Goal: Contribute content: Contribute content

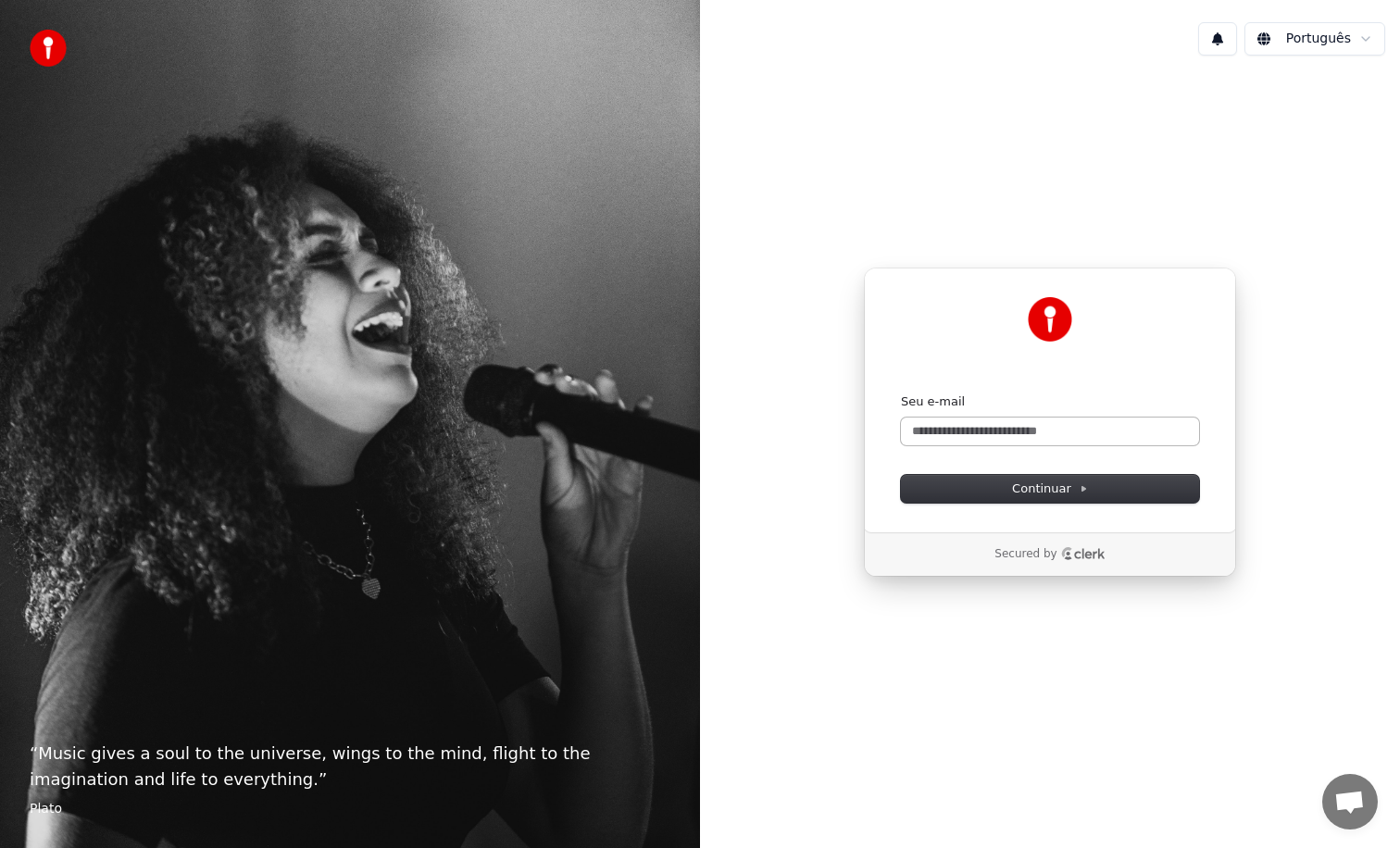
click at [1040, 432] on input "Seu e-mail" at bounding box center [1049, 431] width 298 height 28
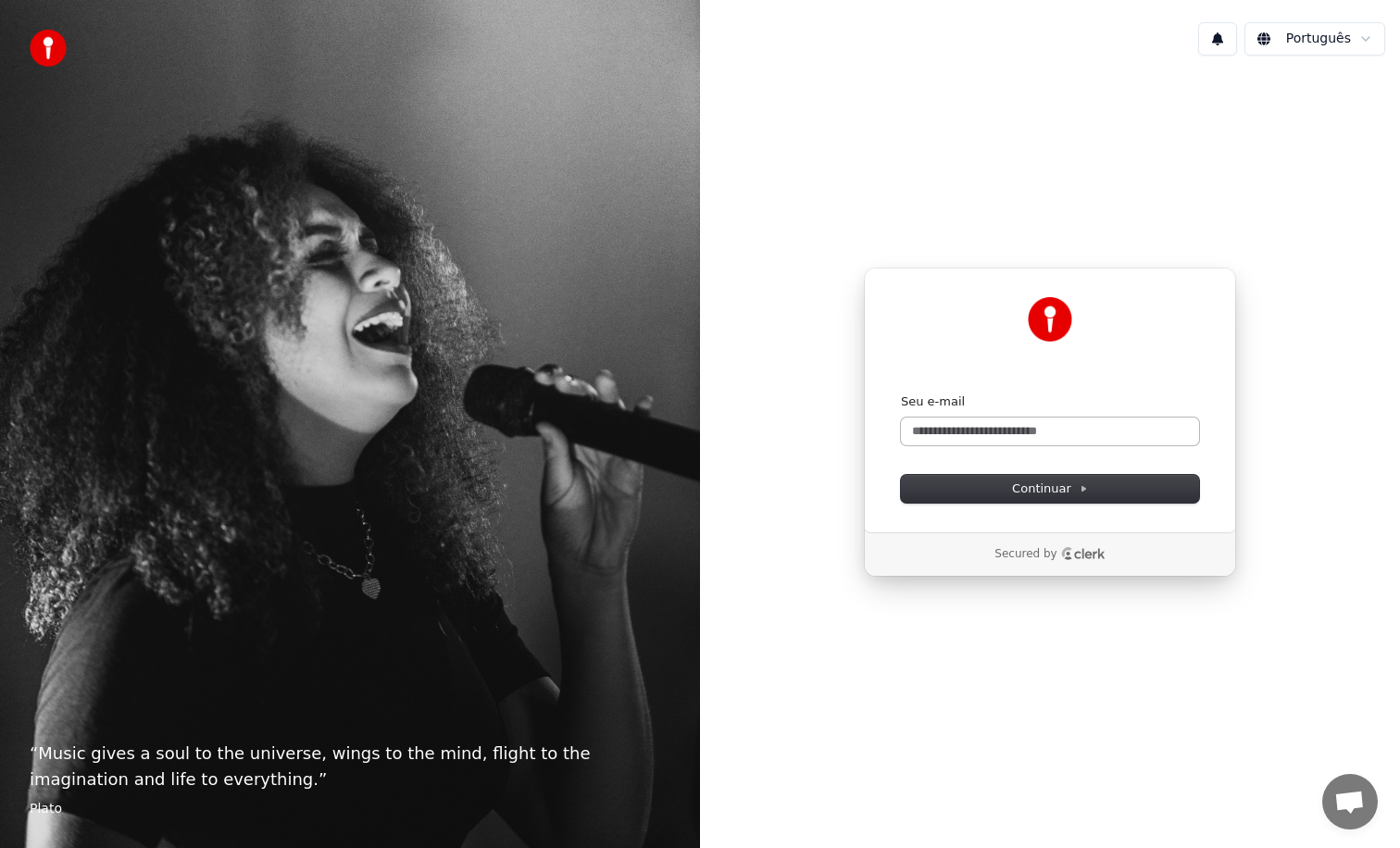
click at [1040, 432] on input "Seu e-mail" at bounding box center [1049, 431] width 298 height 28
click at [54, 49] on img at bounding box center [48, 48] width 37 height 37
click at [963, 425] on input "Seu e-mail" at bounding box center [1049, 431] width 298 height 28
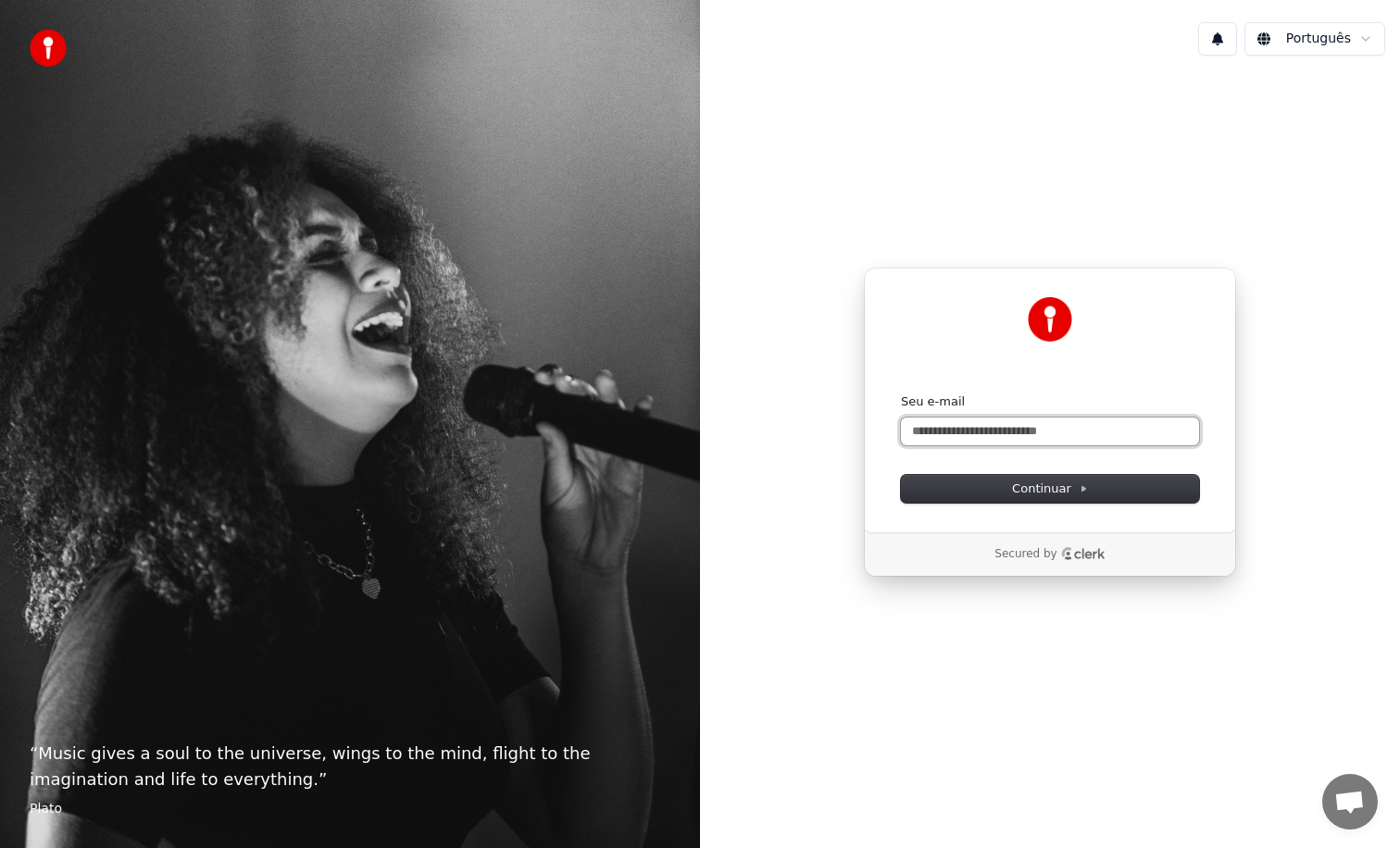
click at [963, 425] on input "Seu e-mail" at bounding box center [1049, 431] width 298 height 28
click at [901, 393] on button "submit" at bounding box center [901, 393] width 0 height 0
type input "**********"
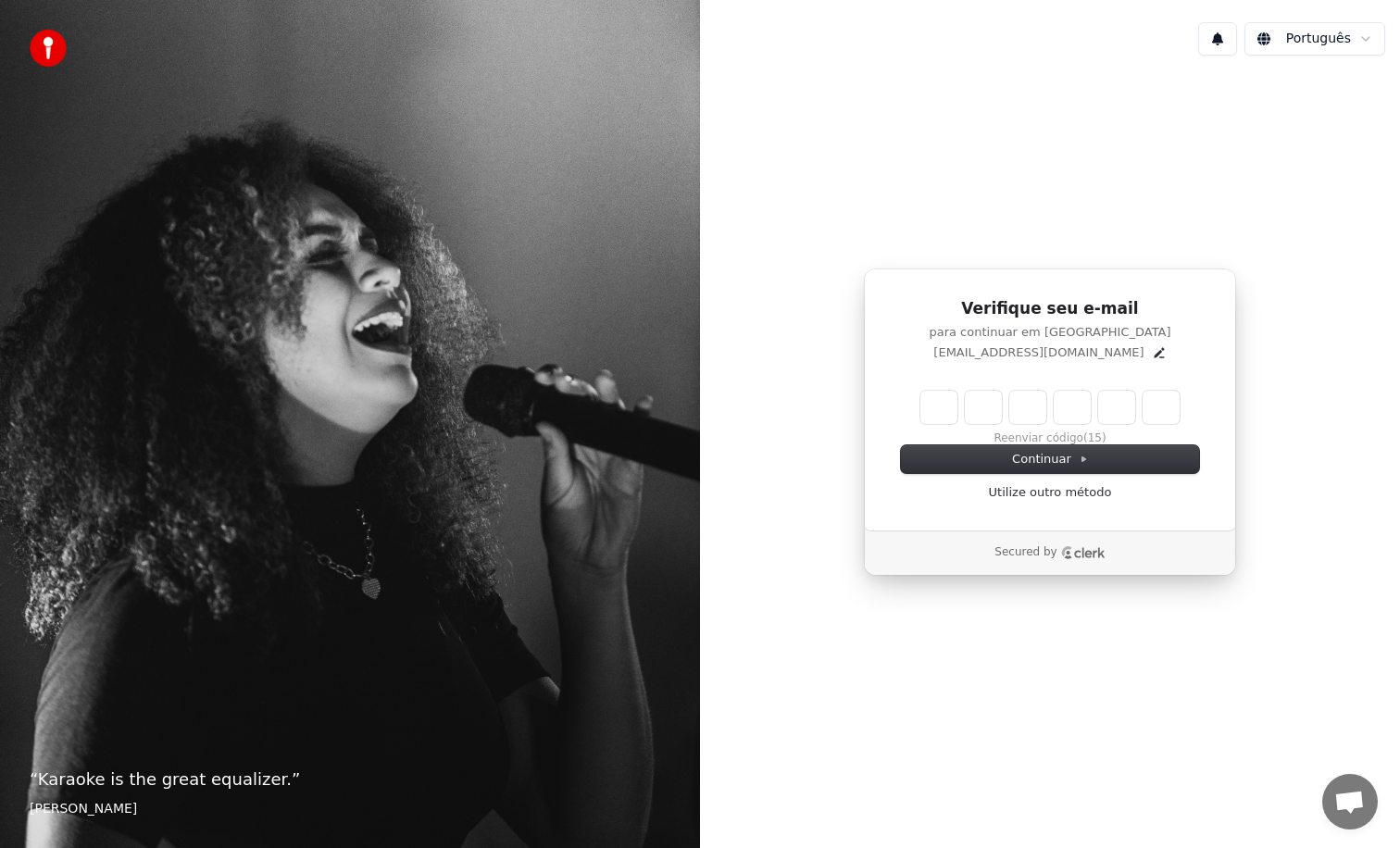
click at [937, 409] on input "Enter verification code" at bounding box center [1050, 407] width 260 height 34
click at [983, 458] on button "Continuar" at bounding box center [1049, 460] width 298 height 28
click at [930, 424] on div at bounding box center [1050, 424] width 260 height 0
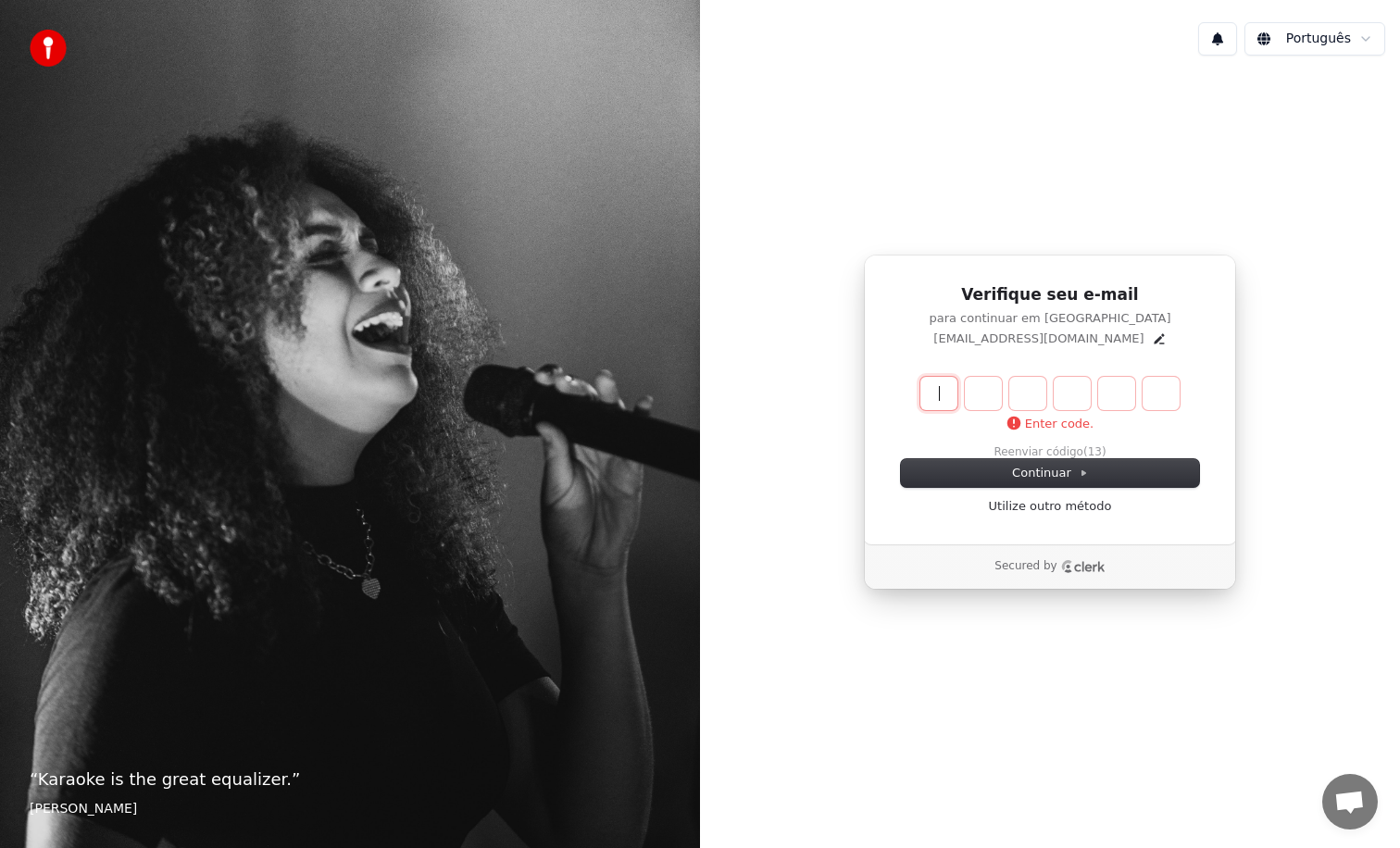
click at [940, 396] on input "Enter verification code" at bounding box center [1068, 393] width 296 height 34
paste input "******"
type input "******"
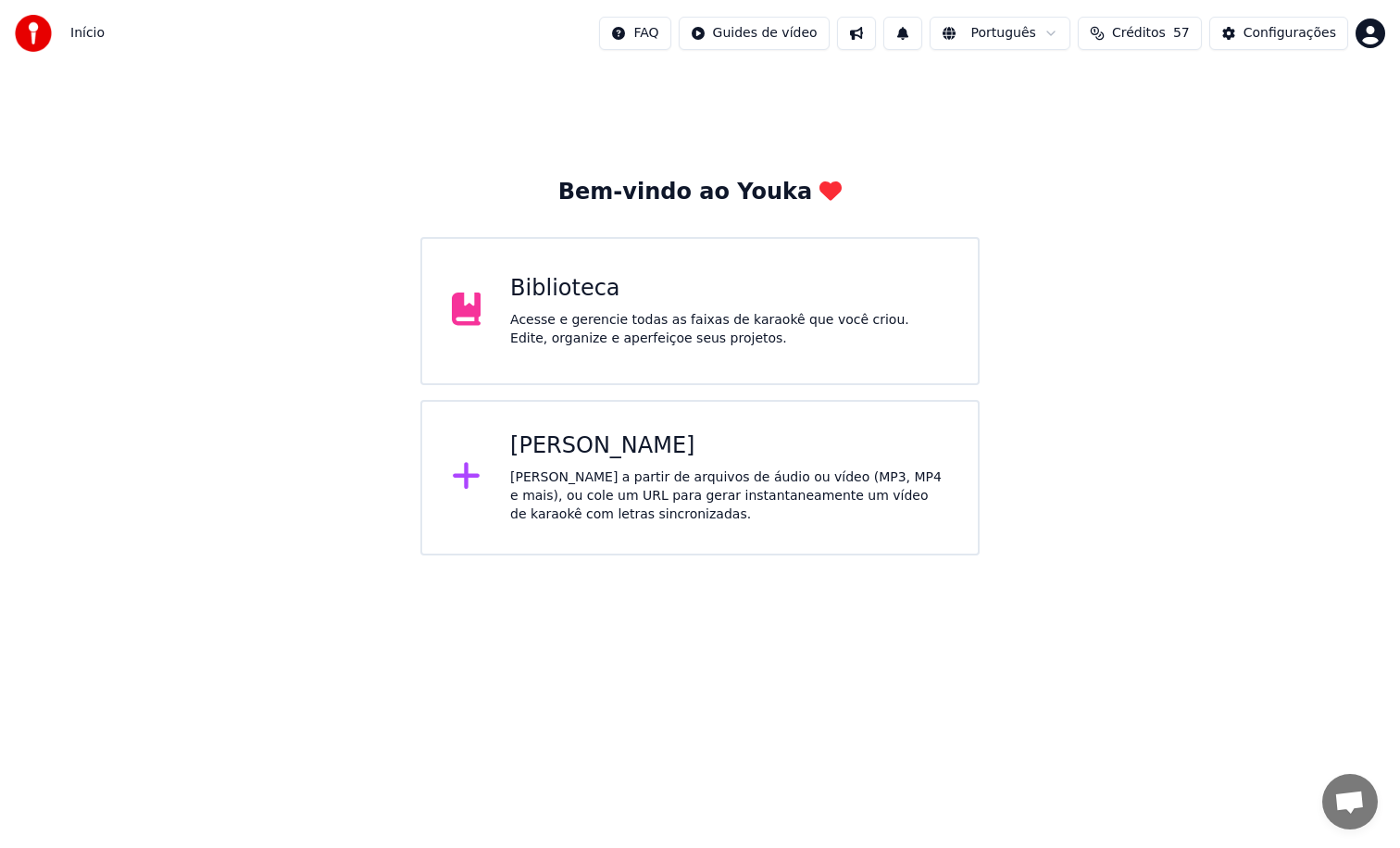
click at [821, 317] on div "Acesse e gerencie todas as faixas de karaokê que você criou. Edite, organize e …" at bounding box center [729, 329] width 438 height 37
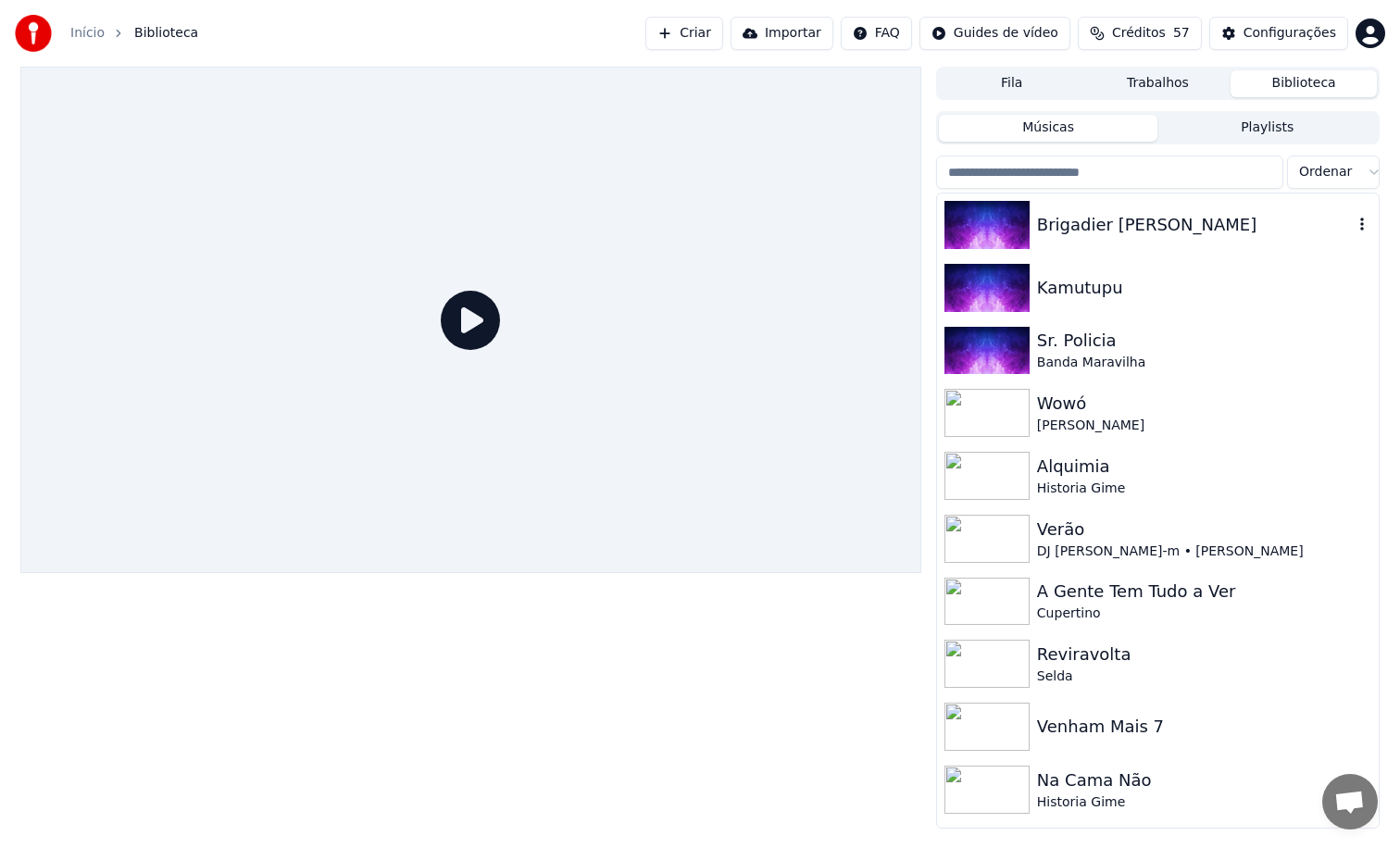
click at [1093, 233] on div "Brigadier Sabari" at bounding box center [1195, 225] width 316 height 26
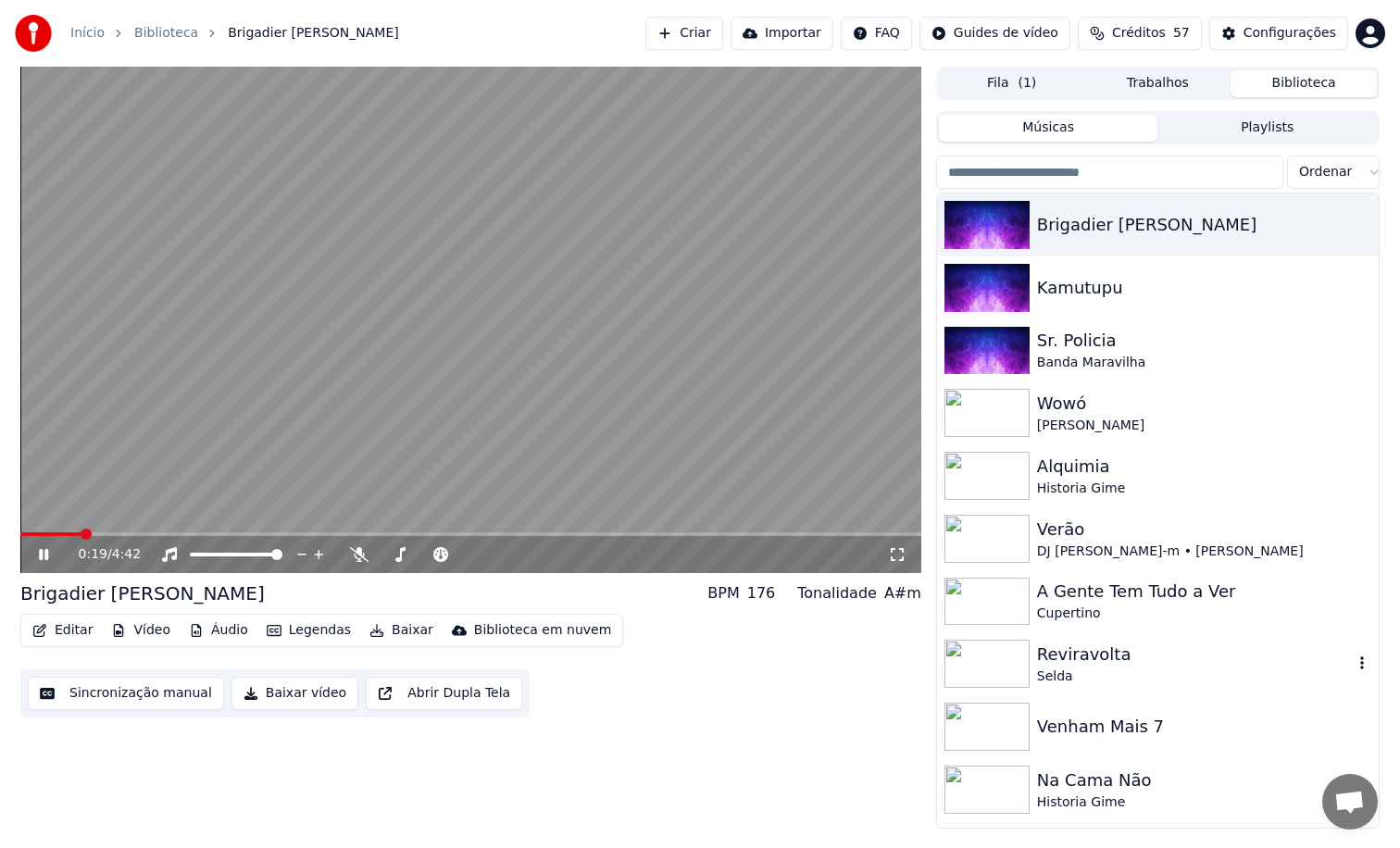
click at [989, 652] on img at bounding box center [987, 664] width 85 height 49
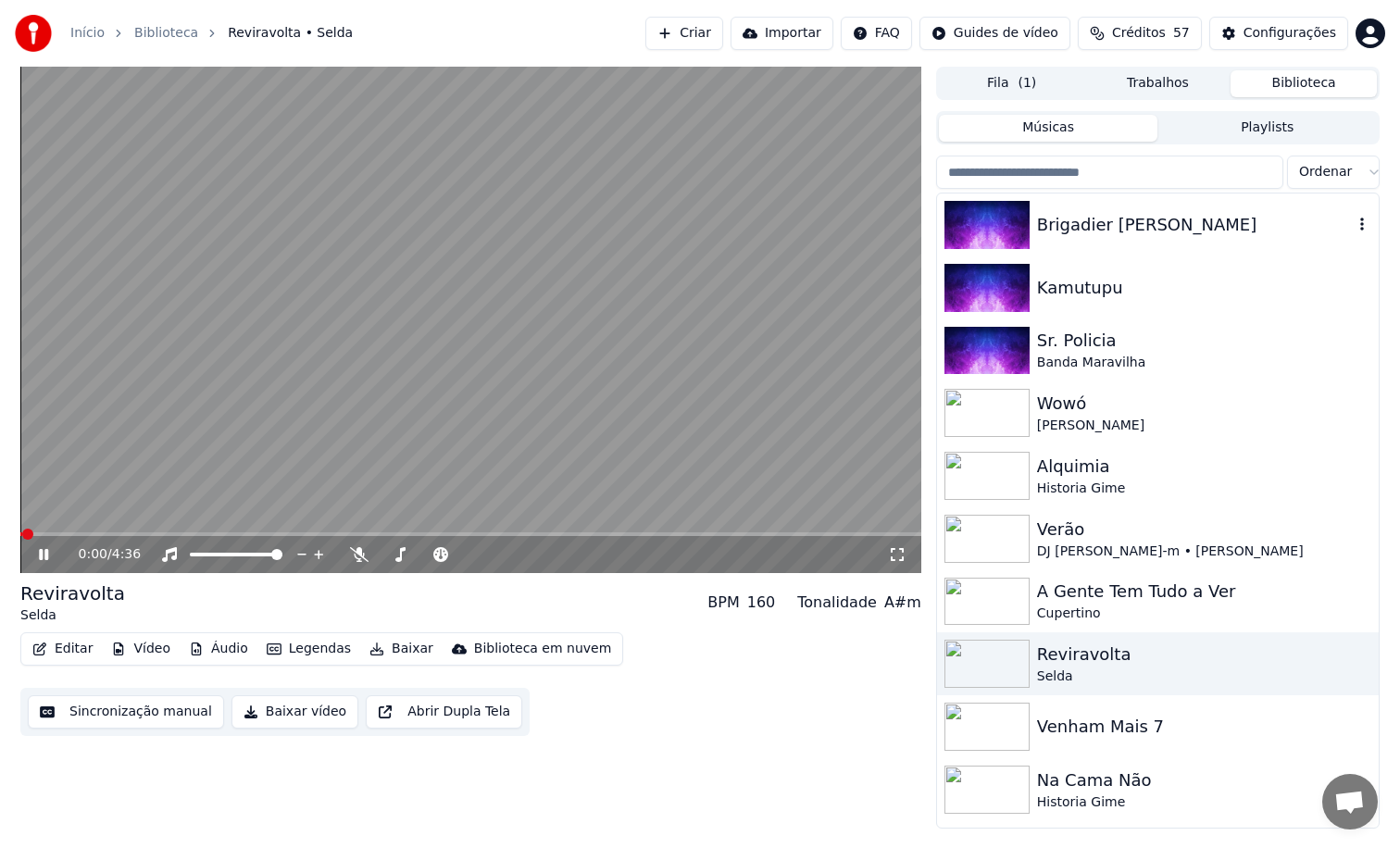
click at [989, 233] on img at bounding box center [987, 225] width 85 height 49
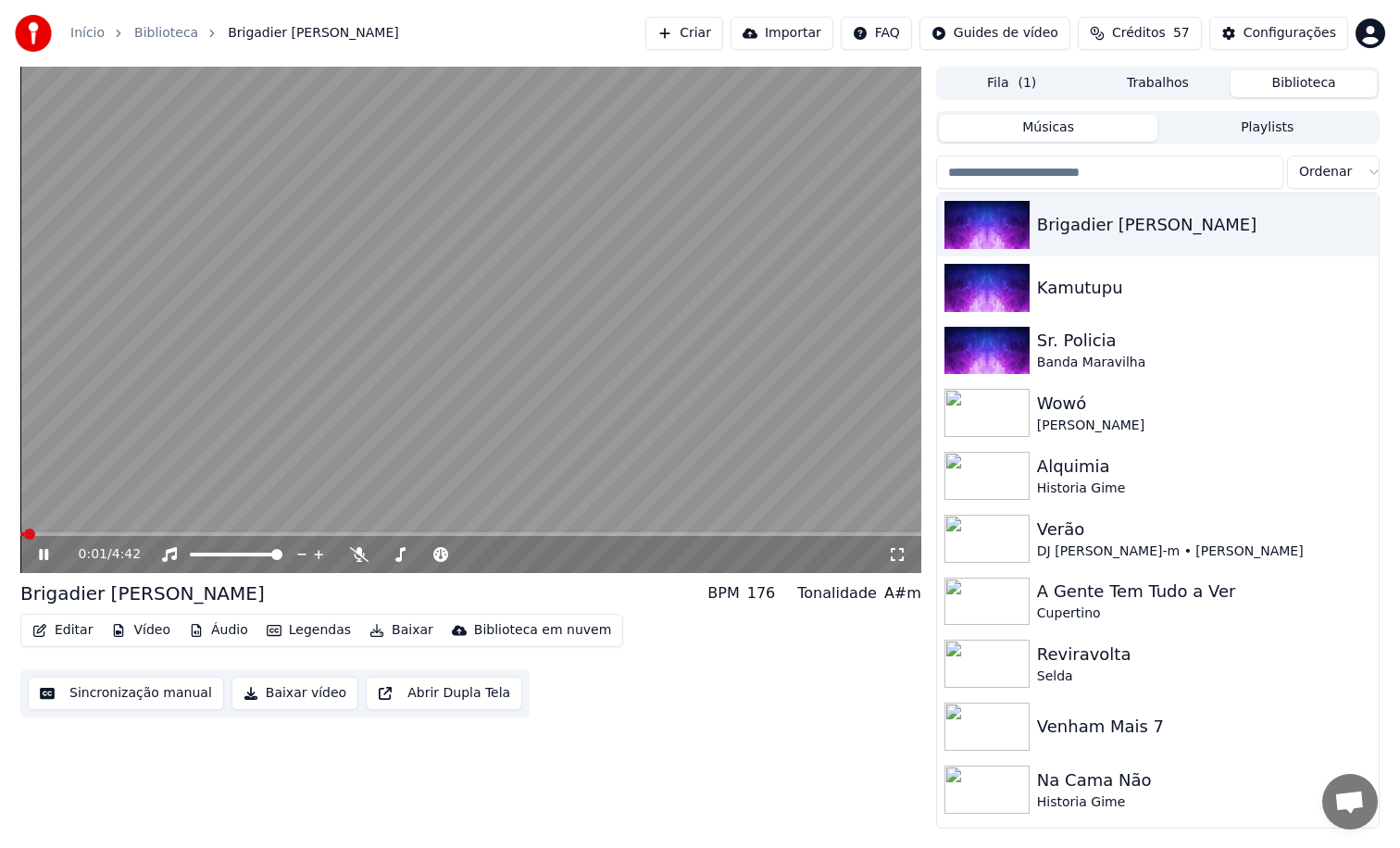
click at [69, 533] on span at bounding box center [471, 534] width 901 height 4
click at [94, 530] on video at bounding box center [471, 319] width 901 height 506
click at [96, 535] on span at bounding box center [471, 534] width 901 height 4
click at [232, 439] on video at bounding box center [471, 319] width 901 height 506
click at [29, 537] on div "2:50 / 4:42" at bounding box center [471, 554] width 901 height 37
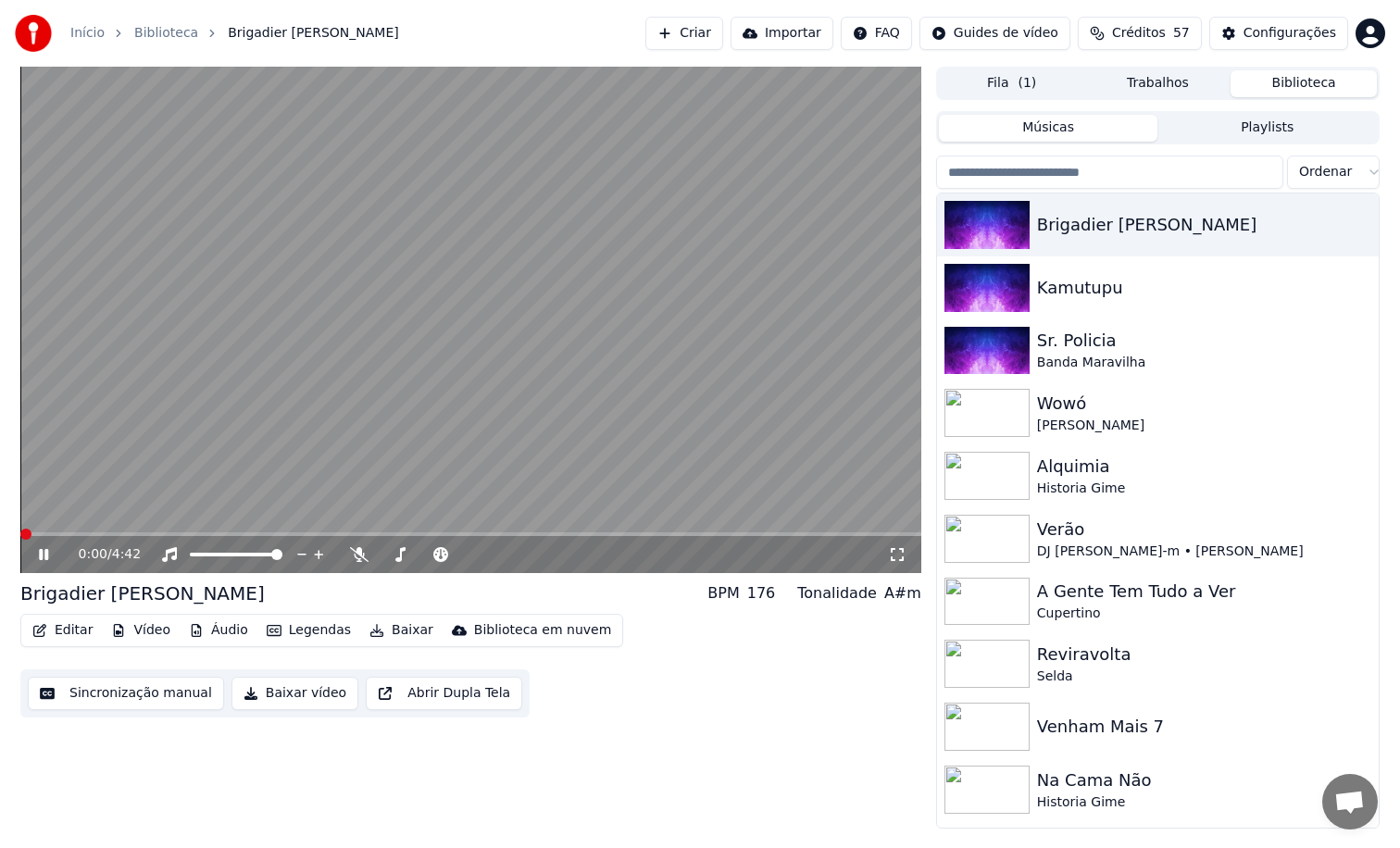
click at [21, 536] on span at bounding box center [21, 534] width 0 height 4
click at [62, 628] on button "Editar" at bounding box center [62, 630] width 75 height 26
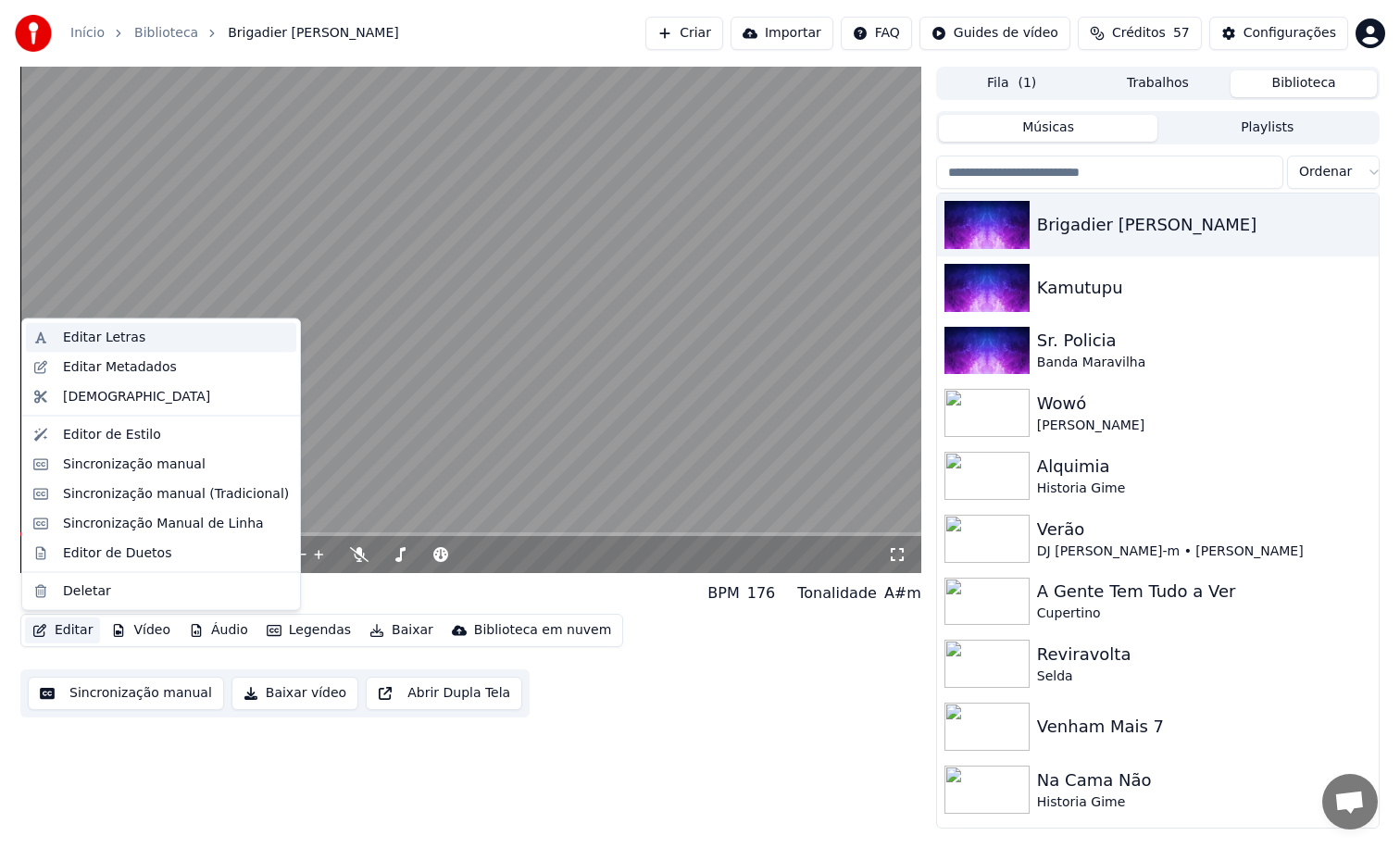
click at [147, 329] on div "Editar Letras" at bounding box center [176, 338] width 226 height 19
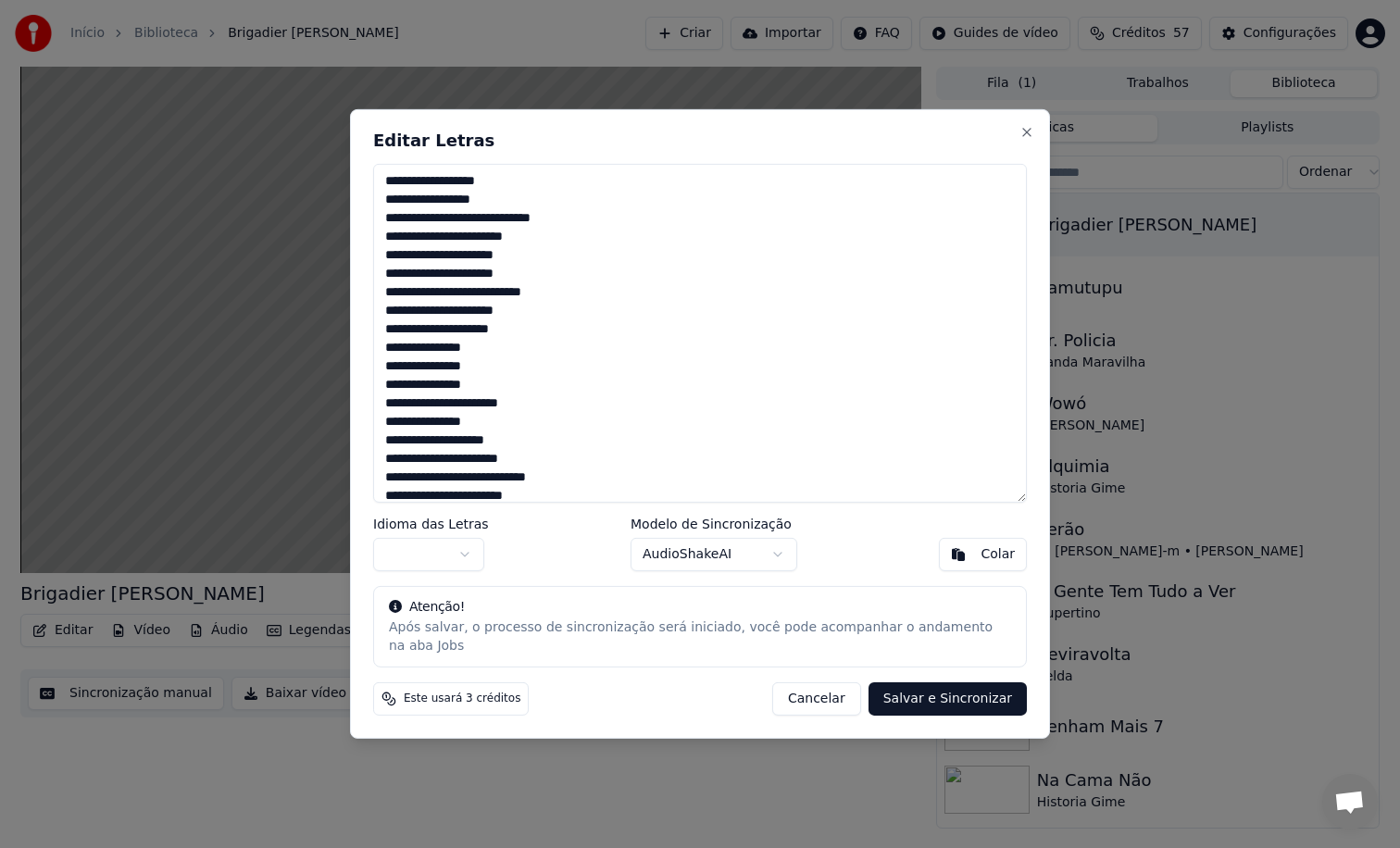
drag, startPoint x: 554, startPoint y: 118, endPoint x: 365, endPoint y: 483, distance: 411.0
click at [365, 484] on div "**********" at bounding box center [700, 423] width 700 height 629
click at [834, 699] on button "Cancelar" at bounding box center [816, 699] width 89 height 34
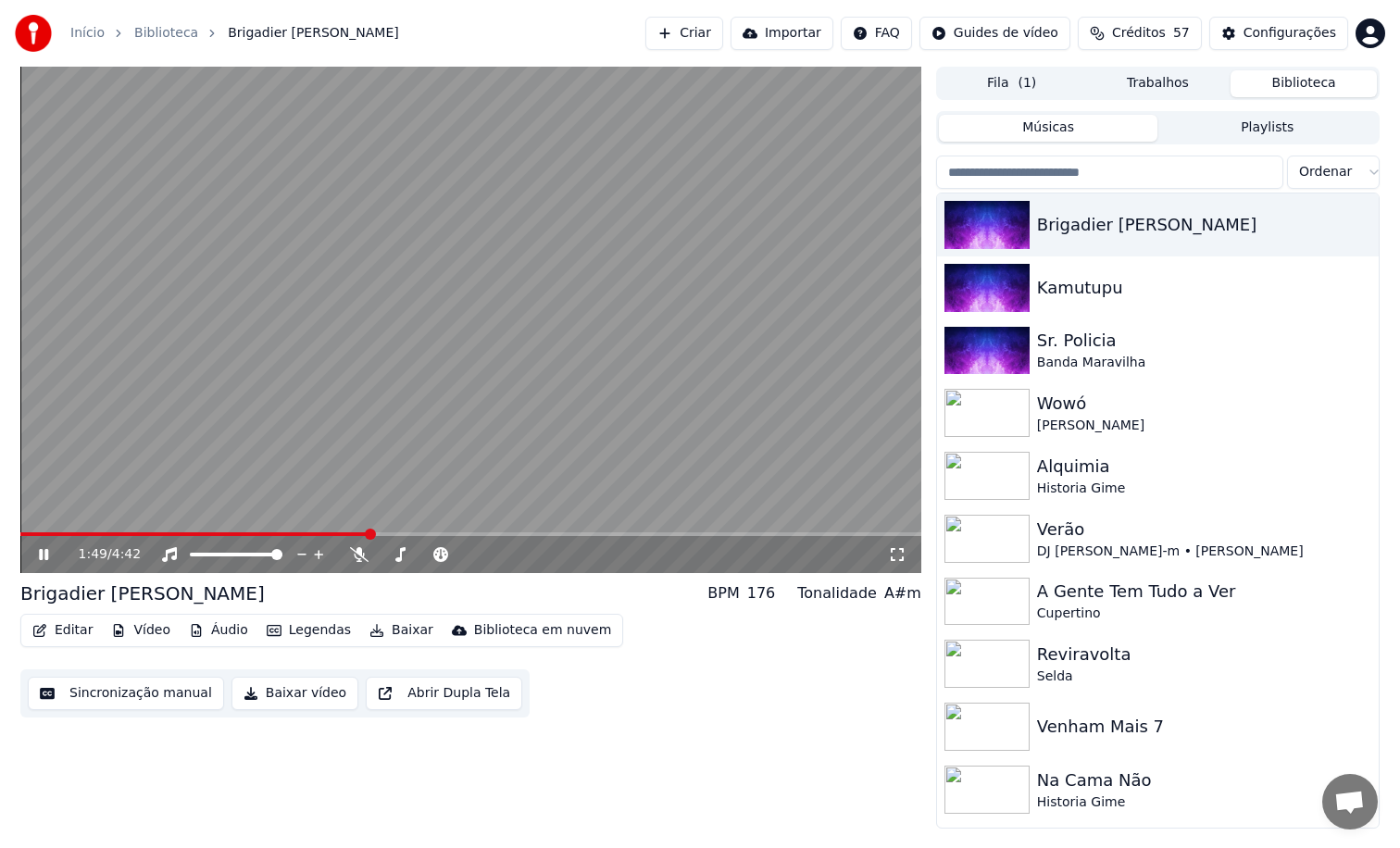
click at [482, 350] on video at bounding box center [471, 319] width 901 height 506
click at [39, 631] on icon "button" at bounding box center [40, 630] width 13 height 13
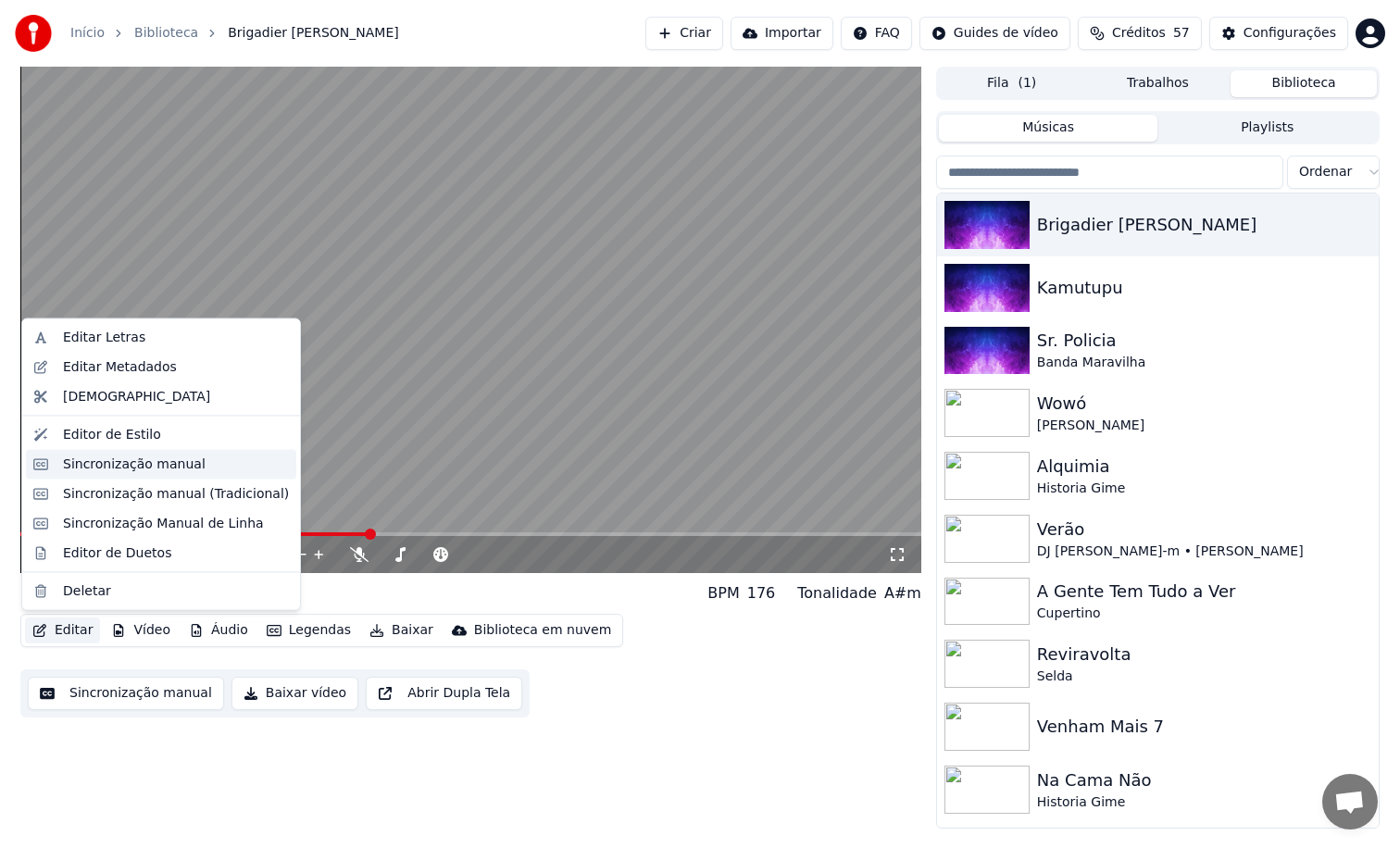
click at [199, 463] on div "Sincronização manual" at bounding box center [176, 464] width 226 height 19
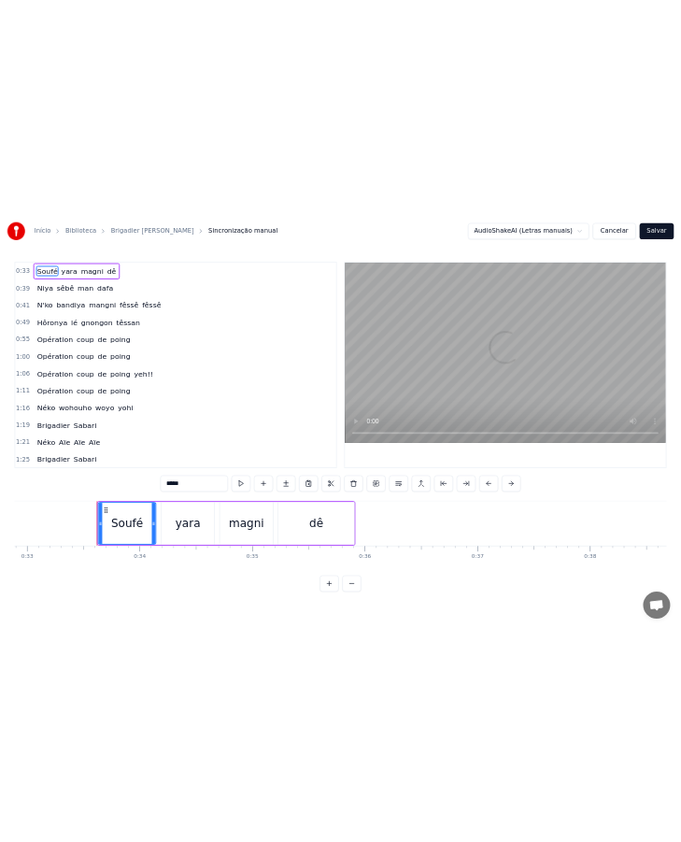
scroll to position [0, 7761]
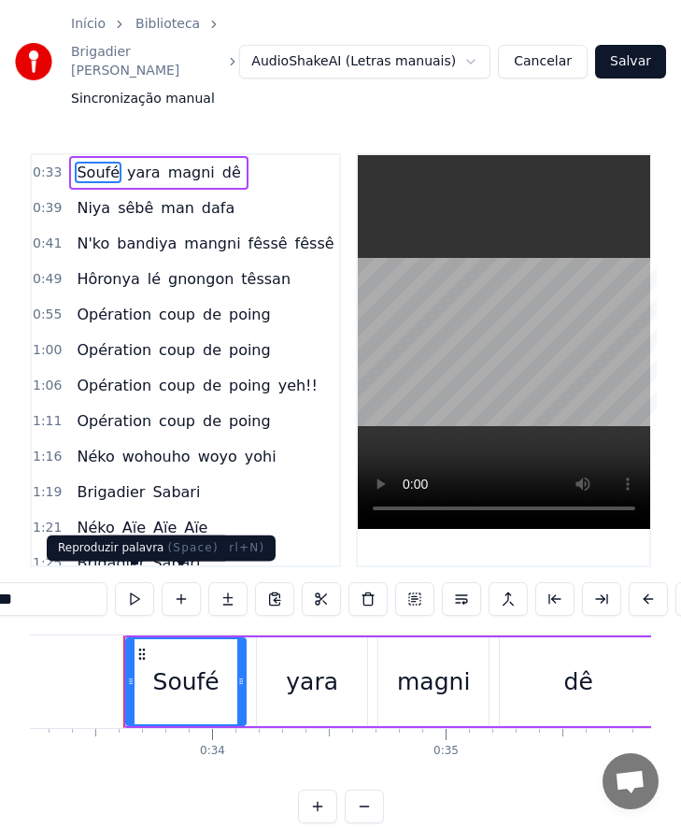
click at [136, 593] on button at bounding box center [134, 599] width 39 height 34
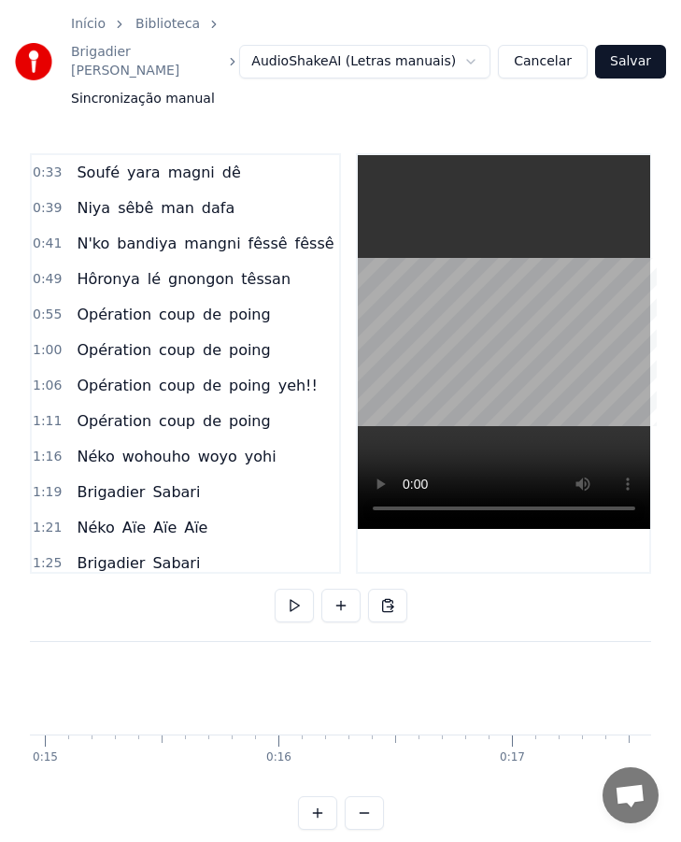
scroll to position [0, 0]
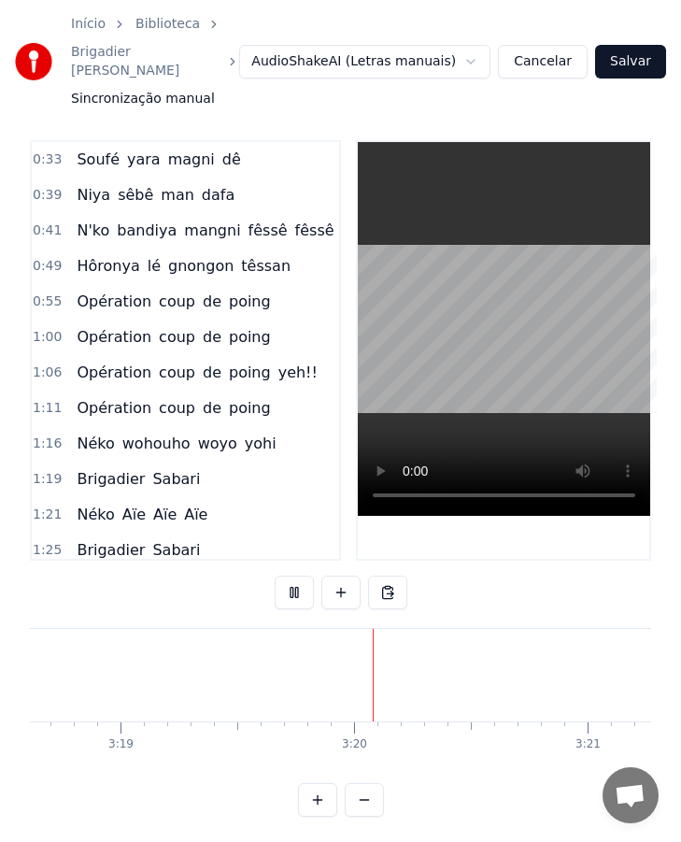
scroll to position [0, 46568]
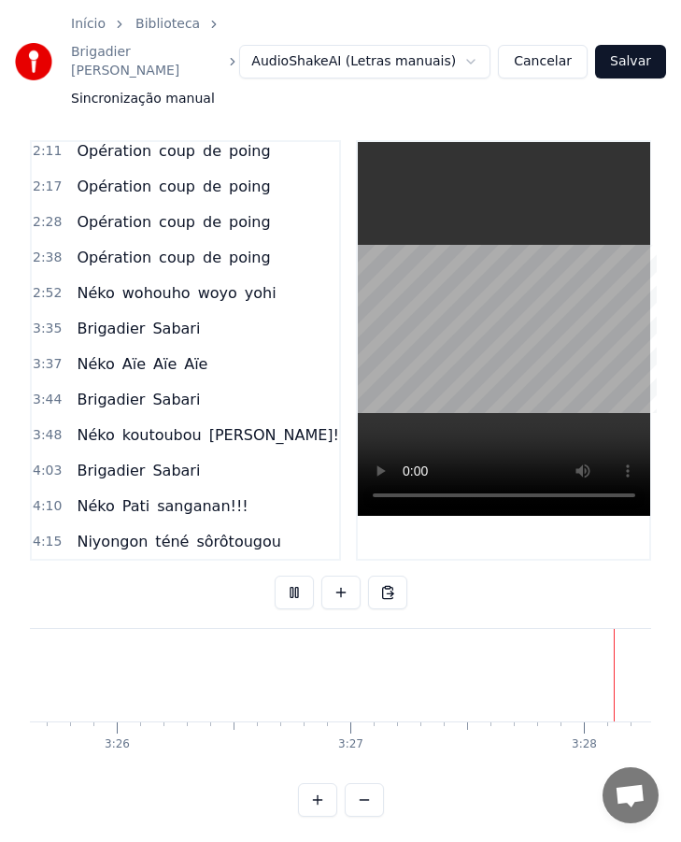
click at [538, 52] on button "Cancelar" at bounding box center [543, 62] width 90 height 34
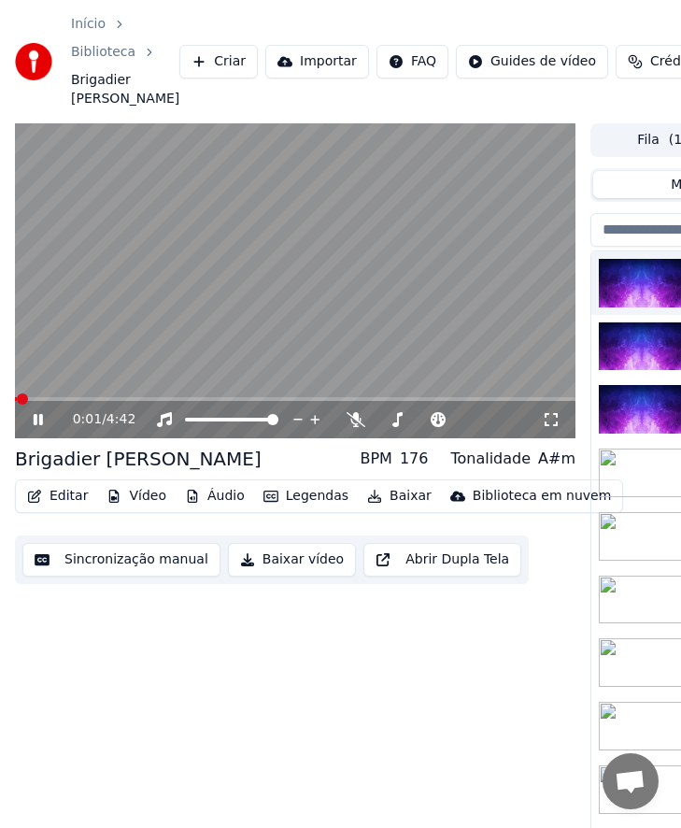
click at [59, 496] on button "Editar" at bounding box center [58, 496] width 76 height 26
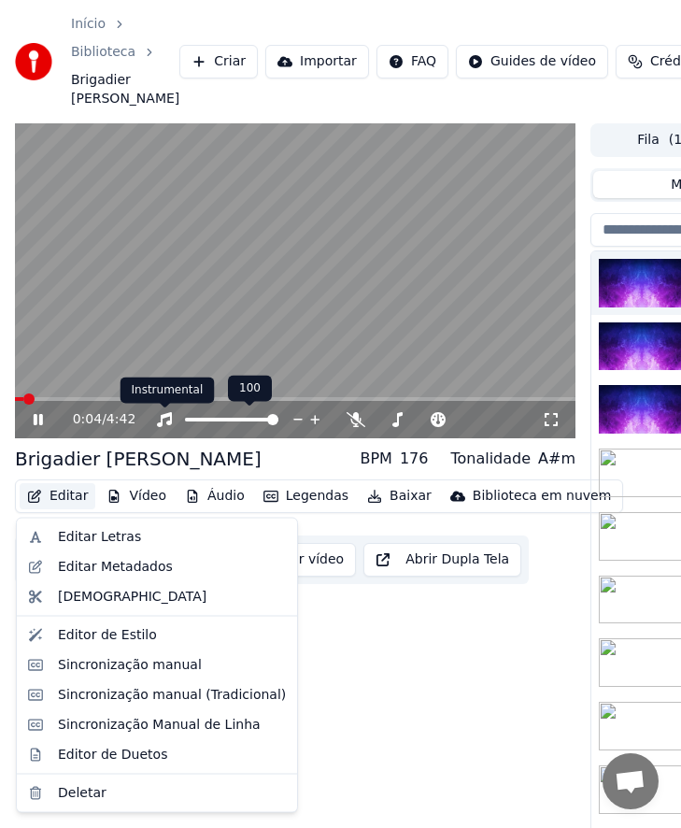
click at [165, 416] on icon at bounding box center [164, 419] width 15 height 15
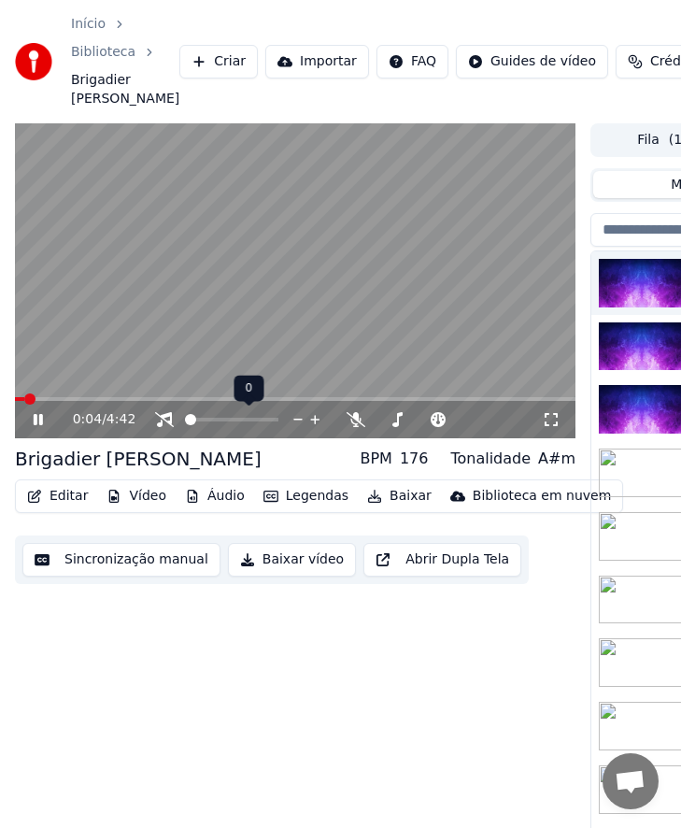
click at [164, 416] on icon at bounding box center [164, 419] width 19 height 15
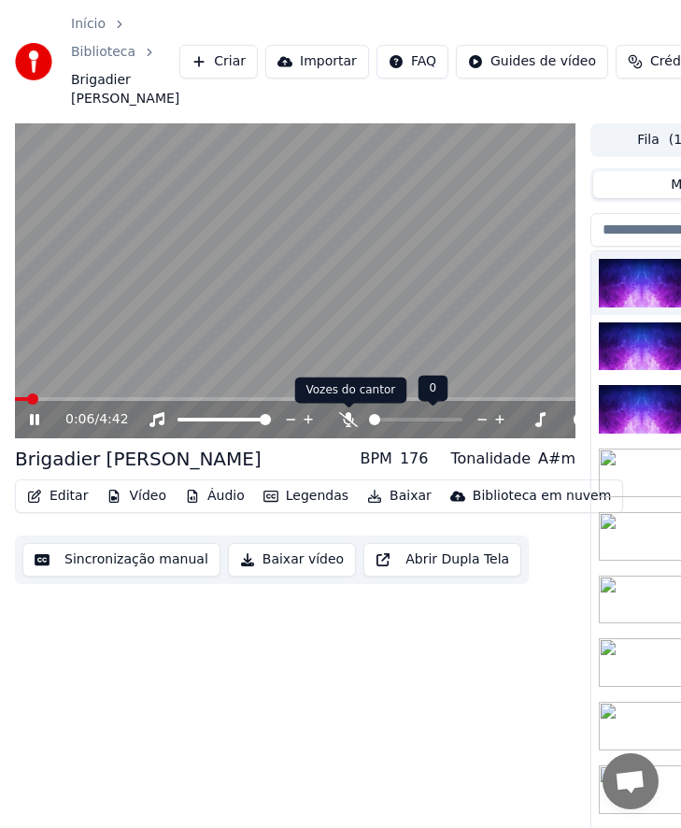
click at [353, 421] on icon at bounding box center [348, 419] width 19 height 15
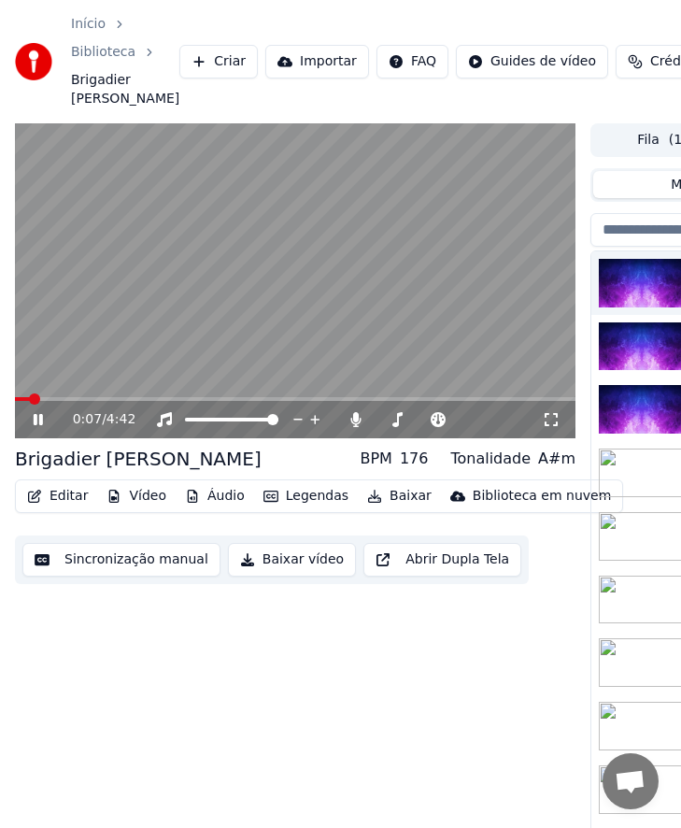
click at [297, 398] on span at bounding box center [295, 399] width 561 height 4
click at [447, 401] on span at bounding box center [295, 399] width 561 height 4
click at [482, 403] on div "3:42 / 4:42" at bounding box center [295, 419] width 561 height 37
click at [484, 400] on span at bounding box center [295, 399] width 561 height 4
click at [459, 398] on span at bounding box center [237, 399] width 445 height 4
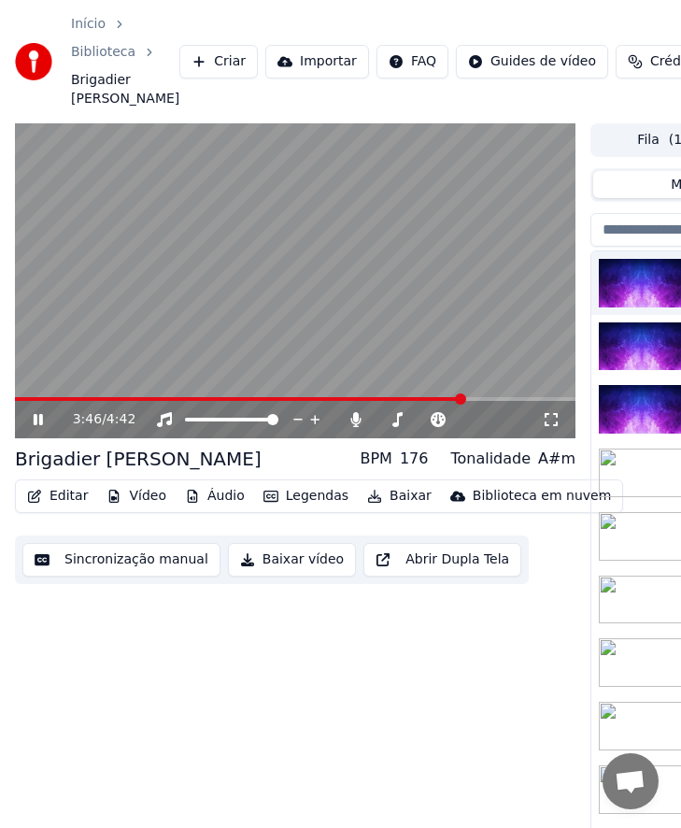
click at [422, 397] on span at bounding box center [239, 399] width 449 height 4
click at [405, 398] on span at bounding box center [210, 399] width 391 height 4
click at [390, 398] on span at bounding box center [202, 399] width 375 height 4
click at [434, 399] on span at bounding box center [295, 399] width 561 height 4
click at [92, 399] on span at bounding box center [211, 399] width 393 height 4
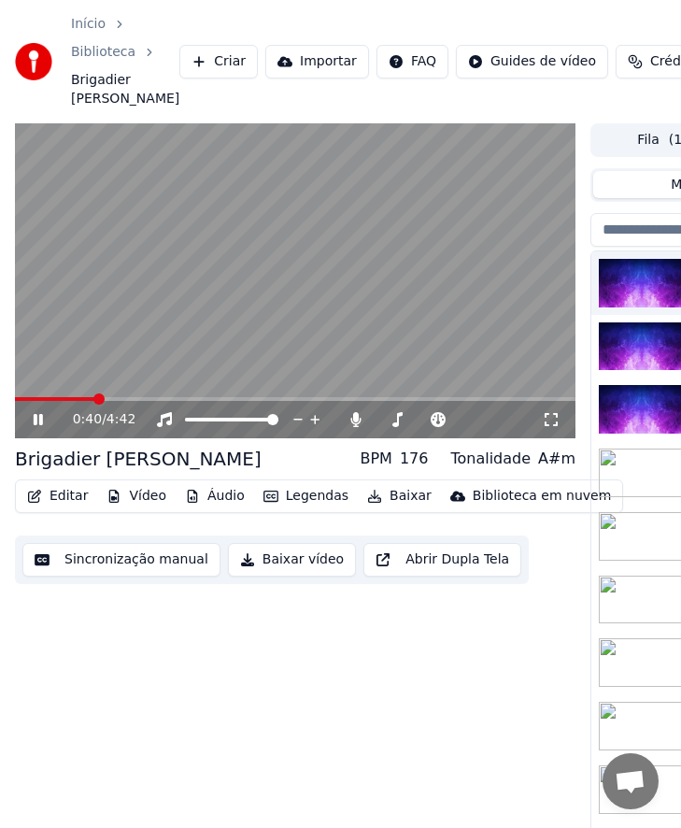
click at [410, 401] on span at bounding box center [295, 399] width 561 height 4
click at [67, 500] on button "Editar" at bounding box center [58, 496] width 76 height 26
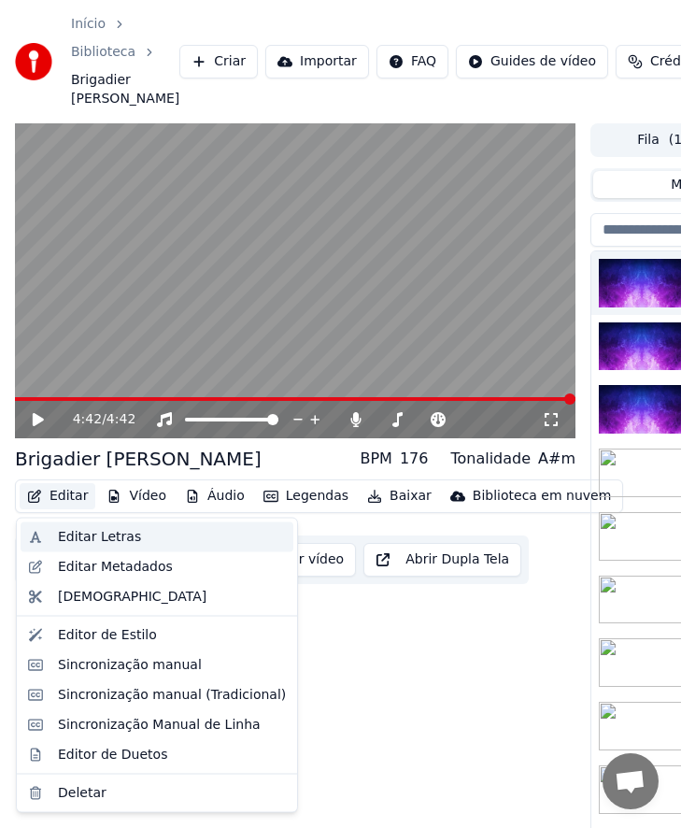
click at [63, 534] on div "Editar Letras" at bounding box center [99, 537] width 83 height 19
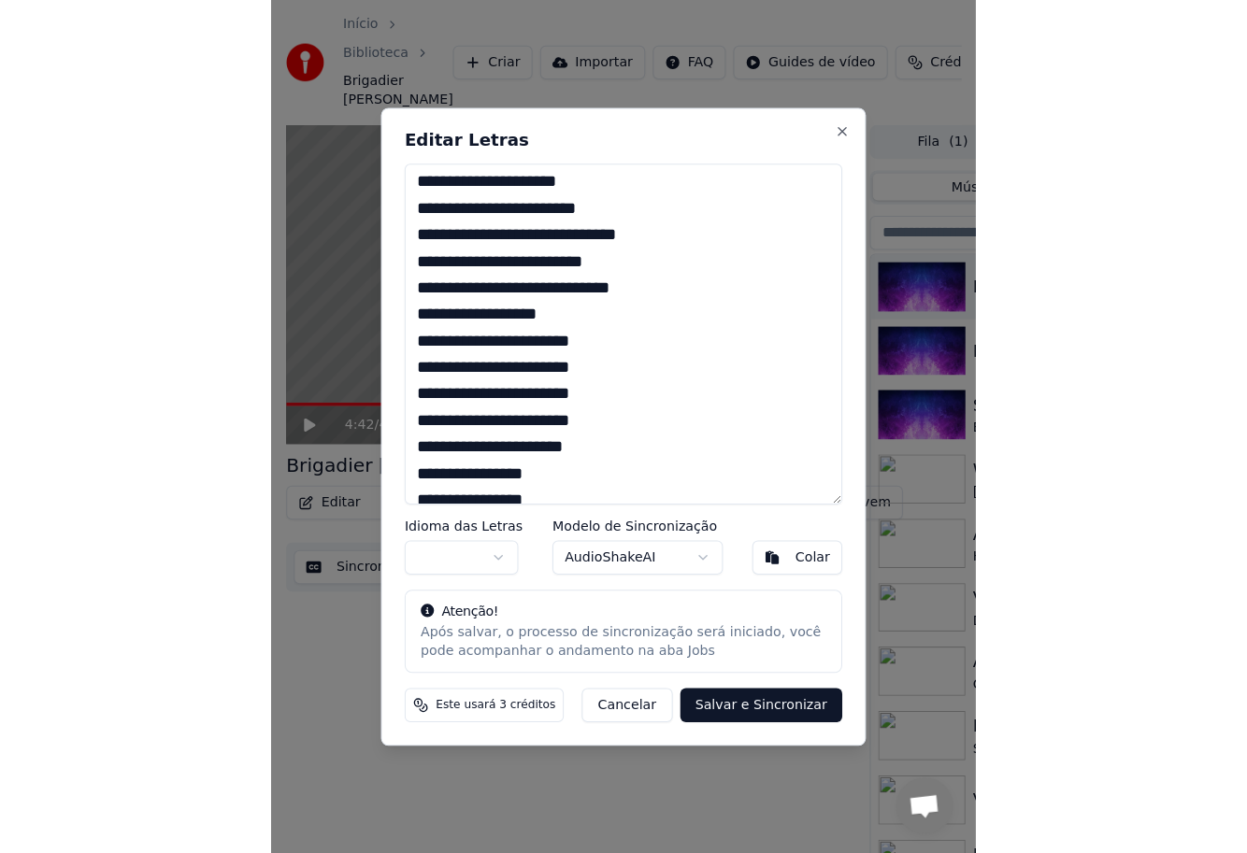
scroll to position [372, 0]
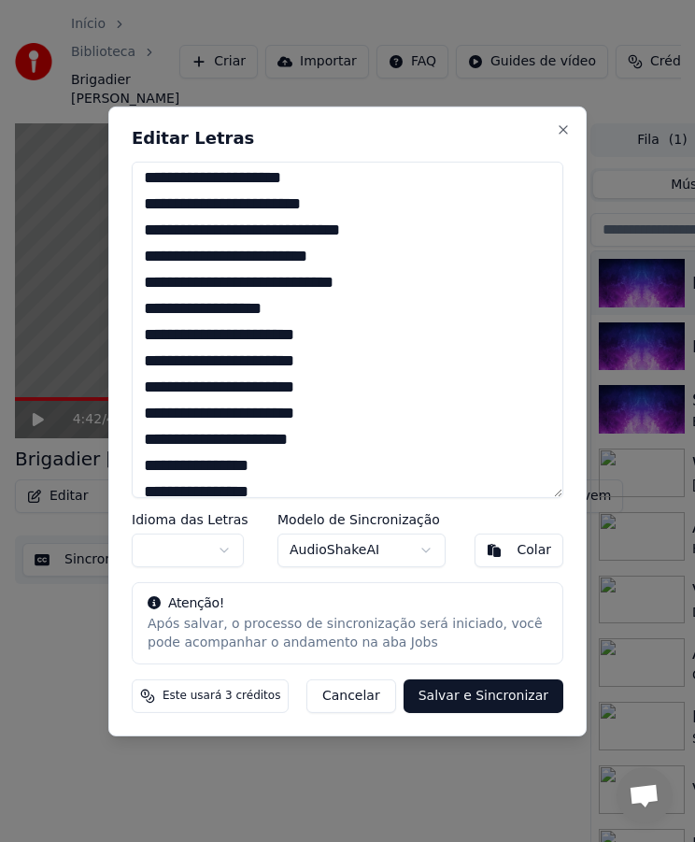
drag, startPoint x: 391, startPoint y: 120, endPoint x: 107, endPoint y: 172, distance: 288.9
click at [107, 172] on body "Início Biblioteca Brigadier Sabari Criar Importar FAQ Guides de vídeo Créditos …" at bounding box center [340, 421] width 681 height 842
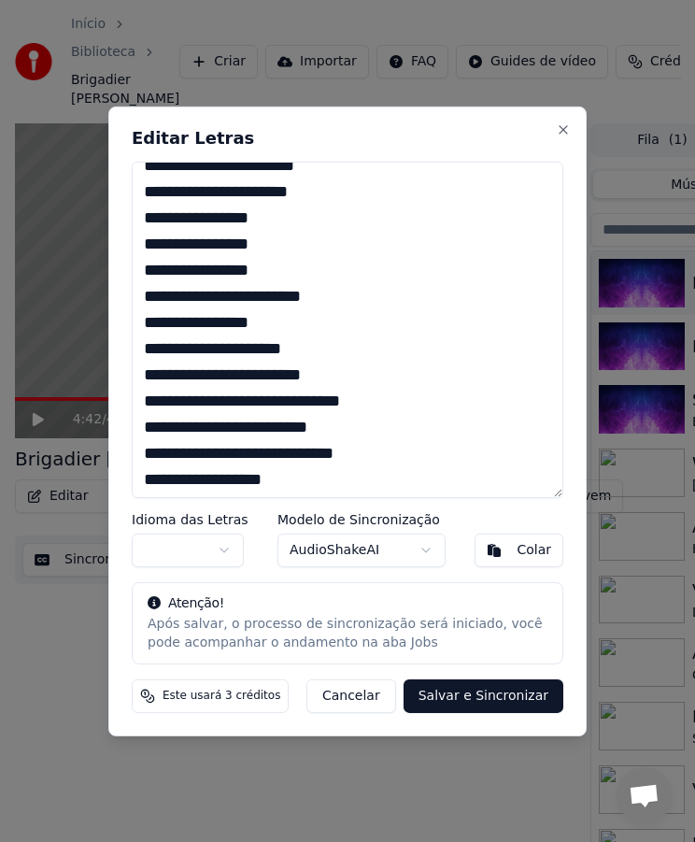
scroll to position [199, 0]
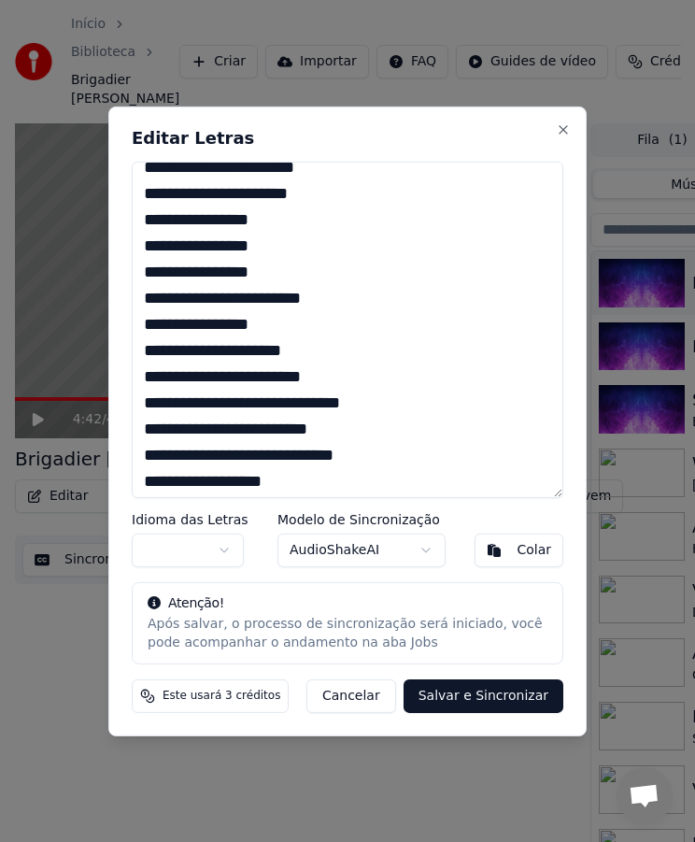
click at [324, 437] on textarea "**********" at bounding box center [348, 329] width 432 height 336
paste textarea
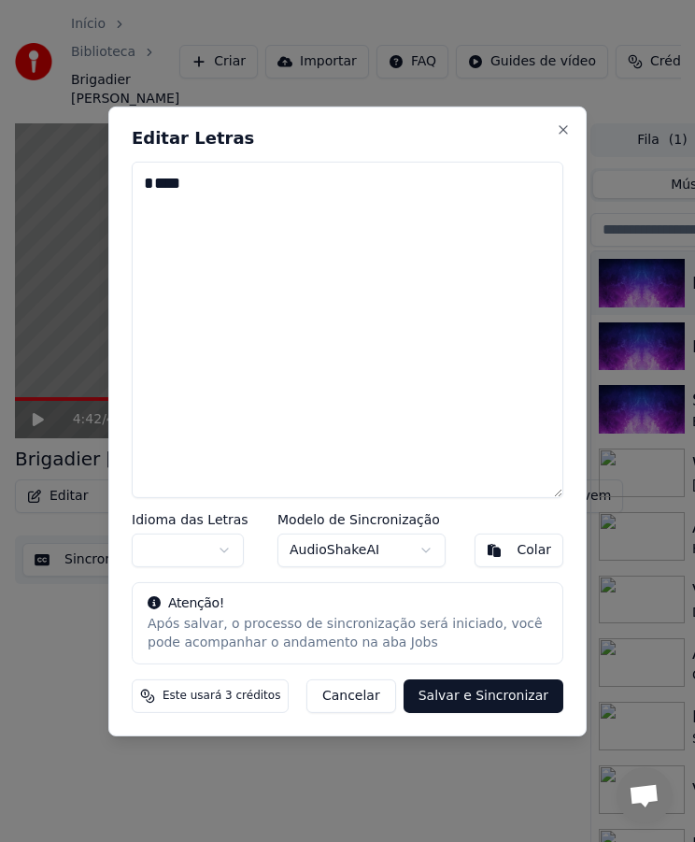
scroll to position [0, 0]
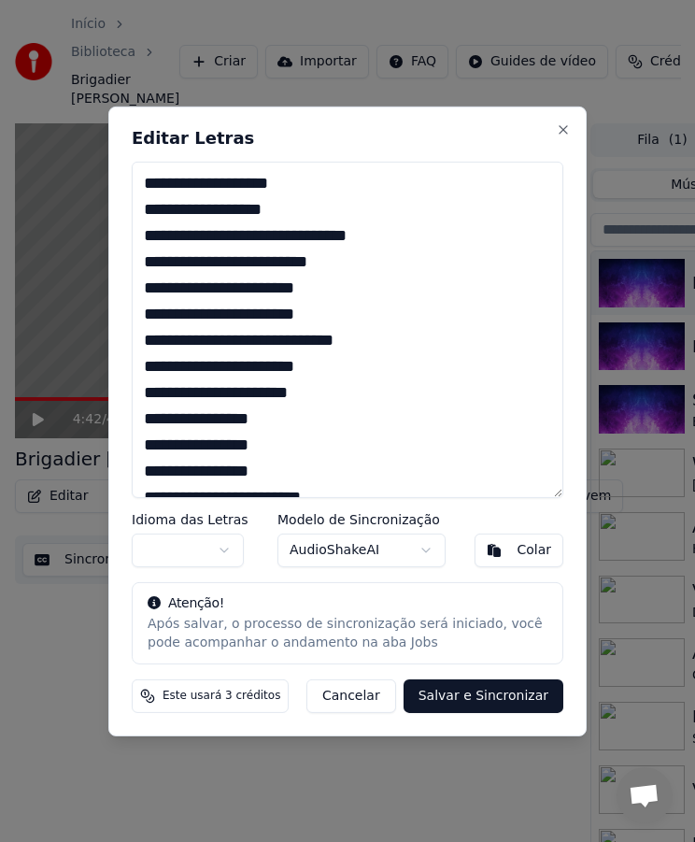
click at [263, 266] on textarea "**********" at bounding box center [348, 329] width 432 height 336
paste textarea "**********"
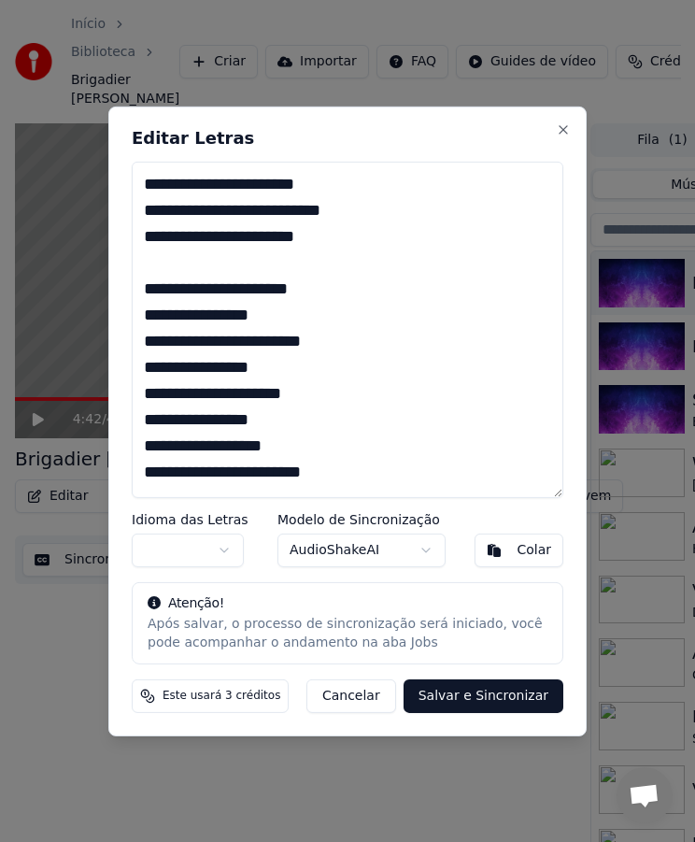
scroll to position [160, 0]
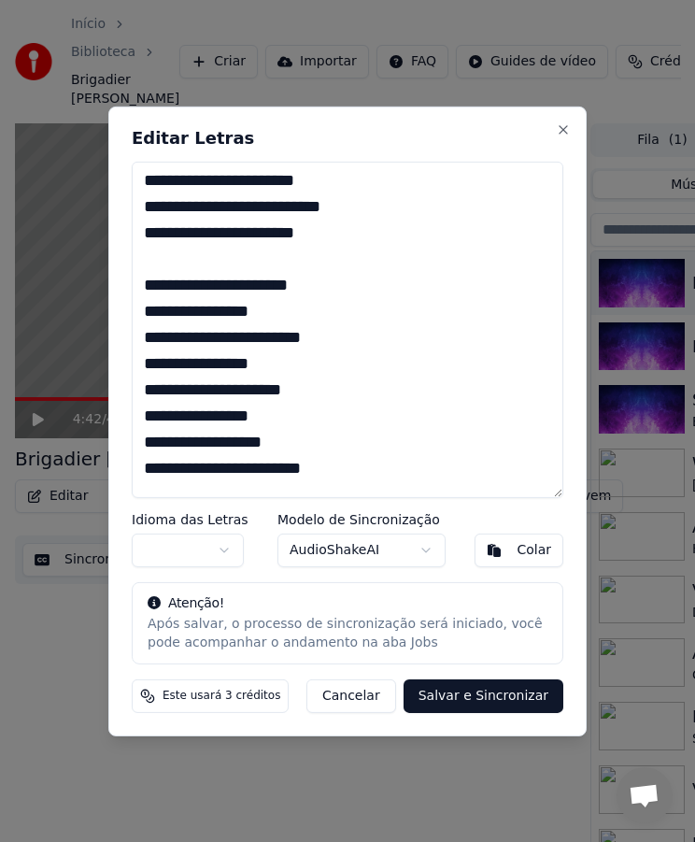
click at [329, 207] on textarea at bounding box center [348, 329] width 432 height 336
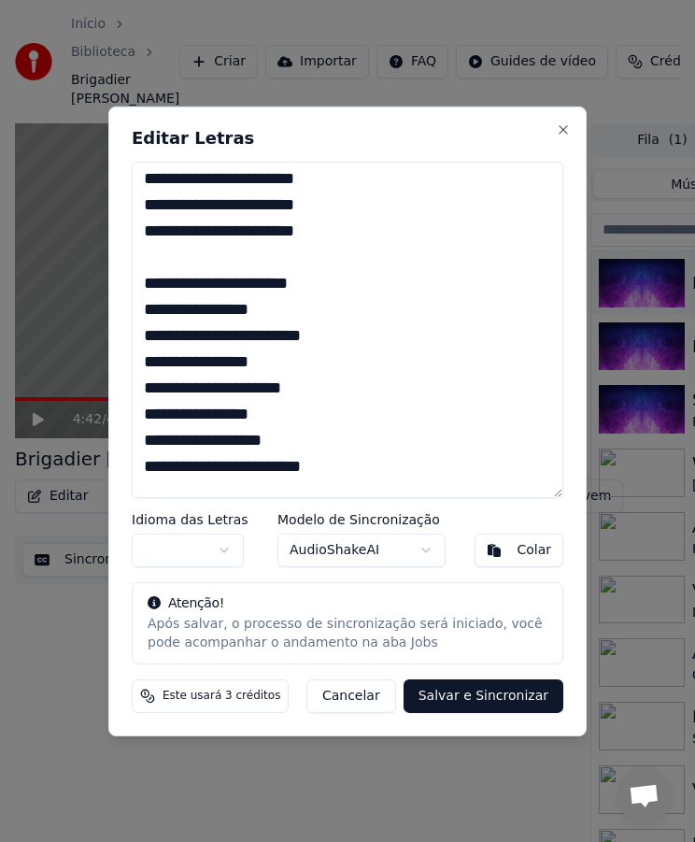
scroll to position [664, 0]
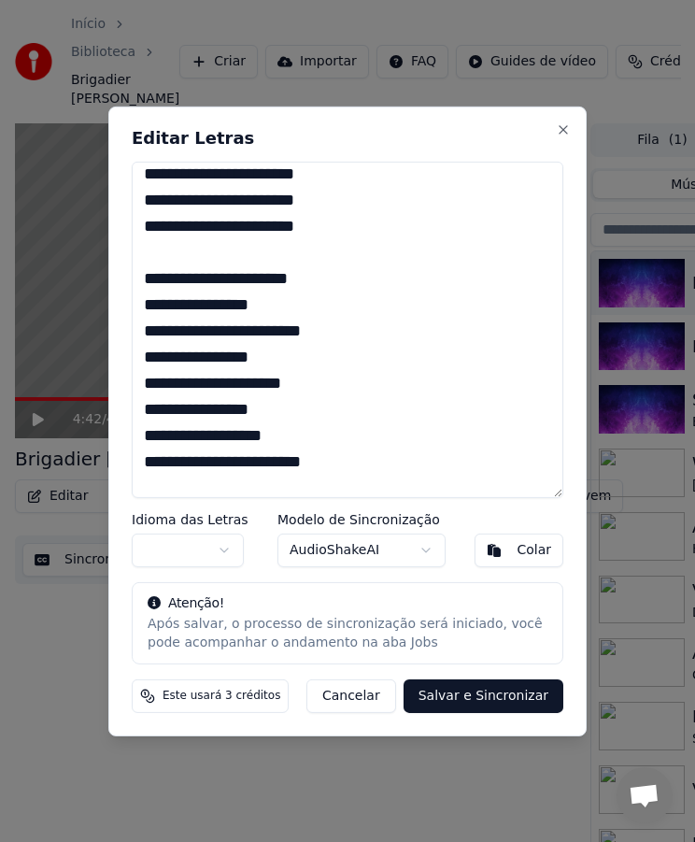
click at [326, 274] on textarea at bounding box center [348, 329] width 432 height 336
click at [364, 261] on textarea at bounding box center [348, 329] width 432 height 336
click at [338, 276] on textarea at bounding box center [348, 329] width 432 height 336
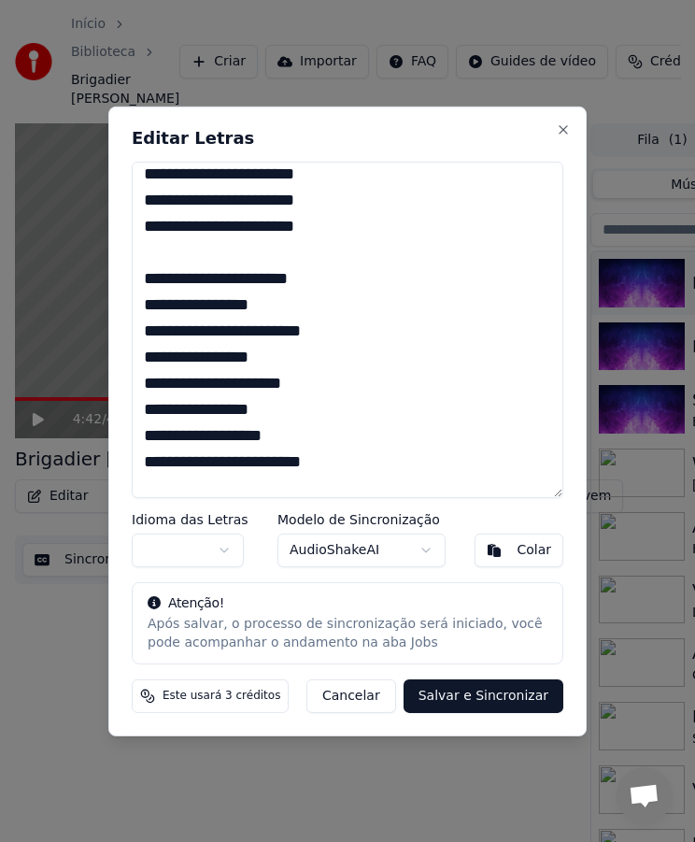
click at [322, 277] on textarea at bounding box center [348, 329] width 432 height 336
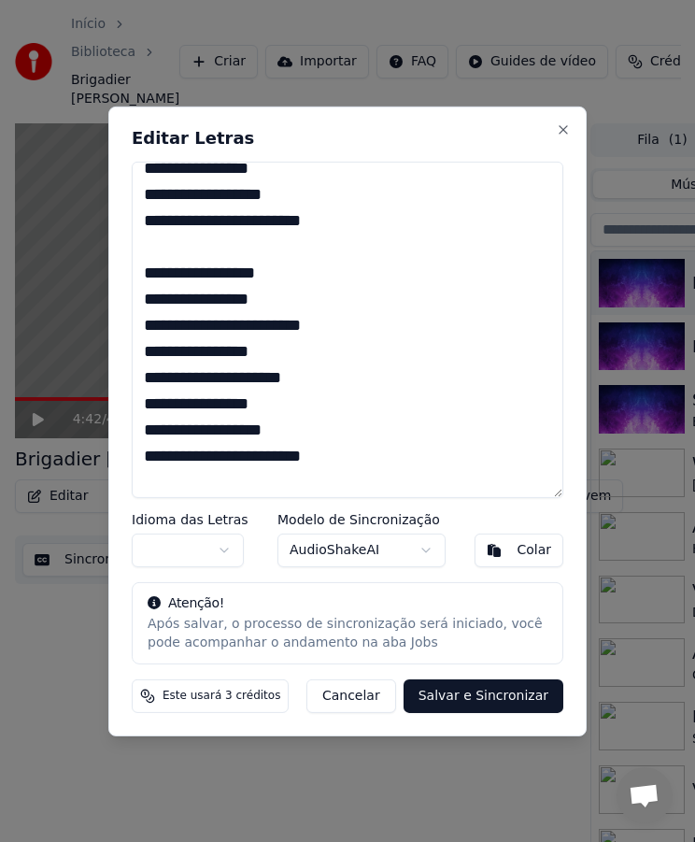
click at [278, 276] on textarea at bounding box center [348, 329] width 432 height 336
paste textarea
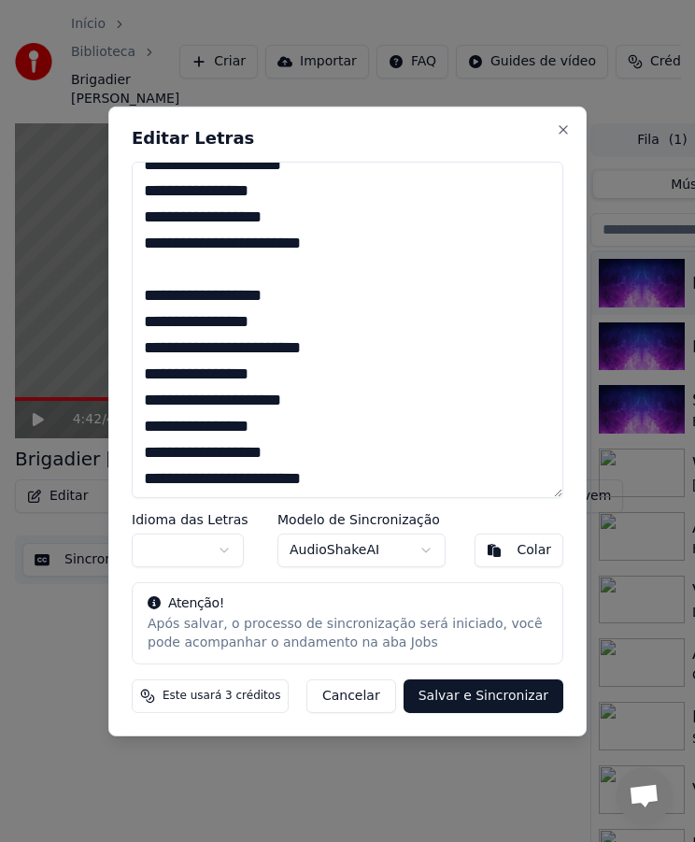
scroll to position [1354, 0]
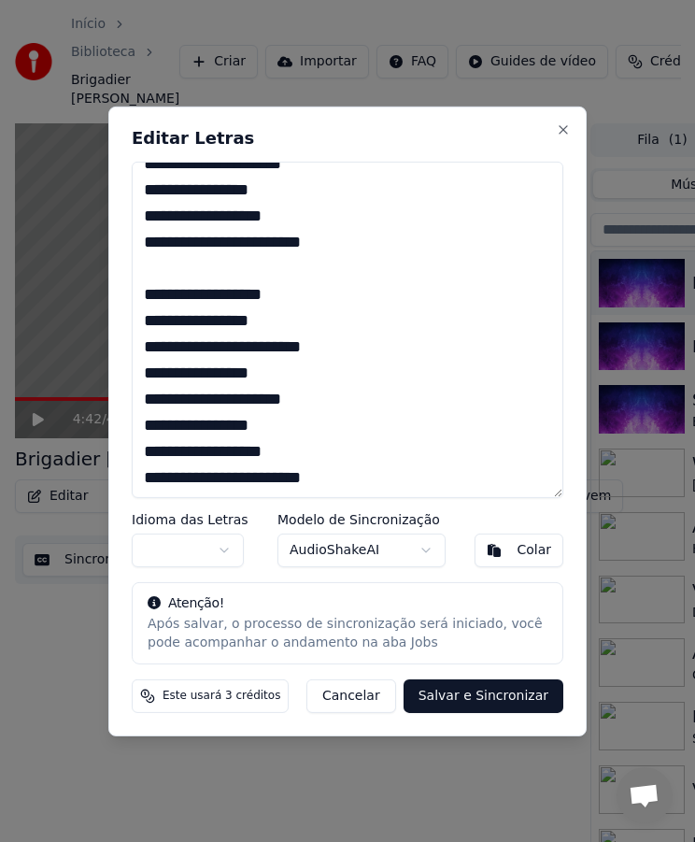
click at [247, 294] on textarea at bounding box center [348, 329] width 432 height 336
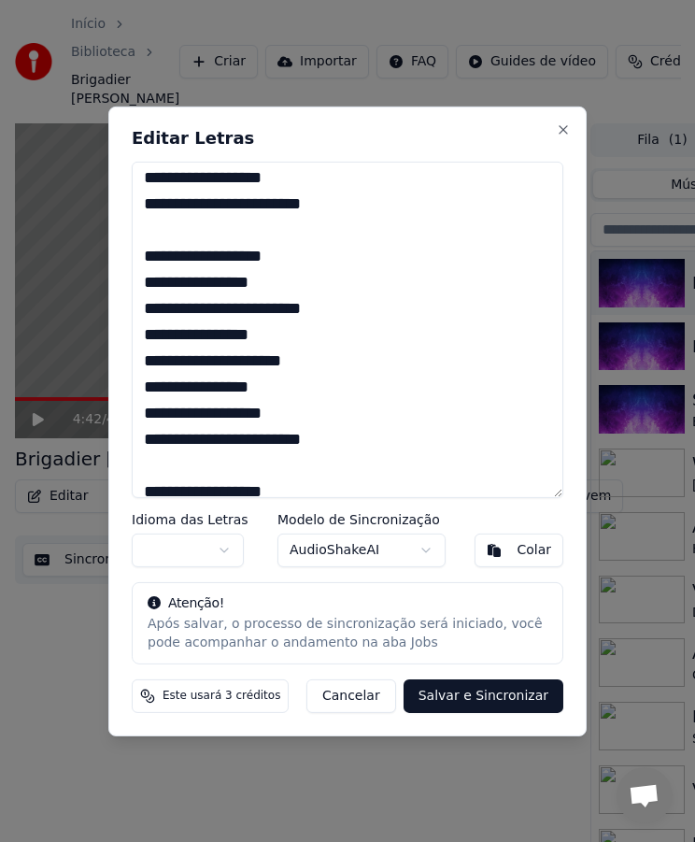
scroll to position [1159, 0]
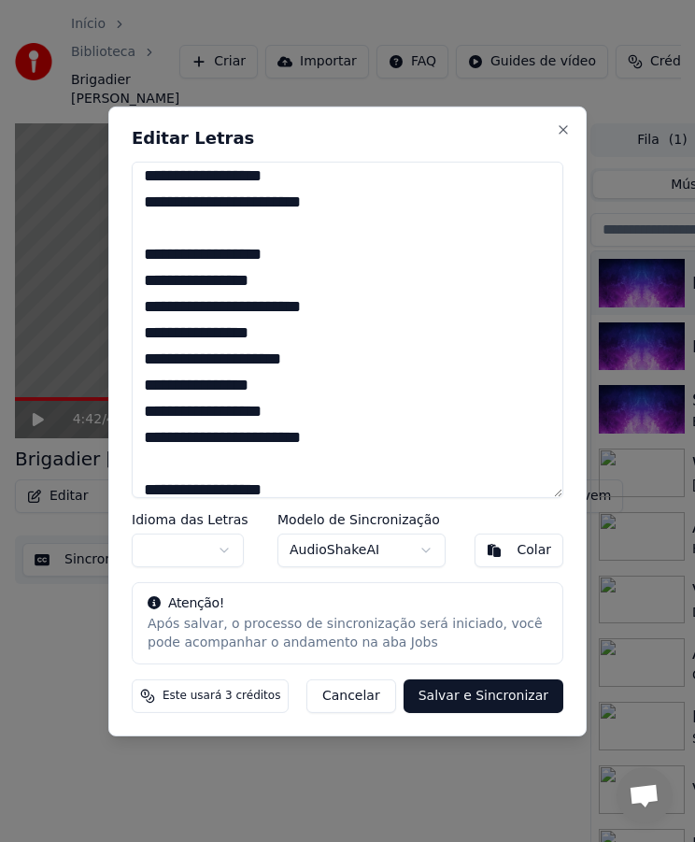
click at [239, 247] on textarea at bounding box center [348, 329] width 432 height 336
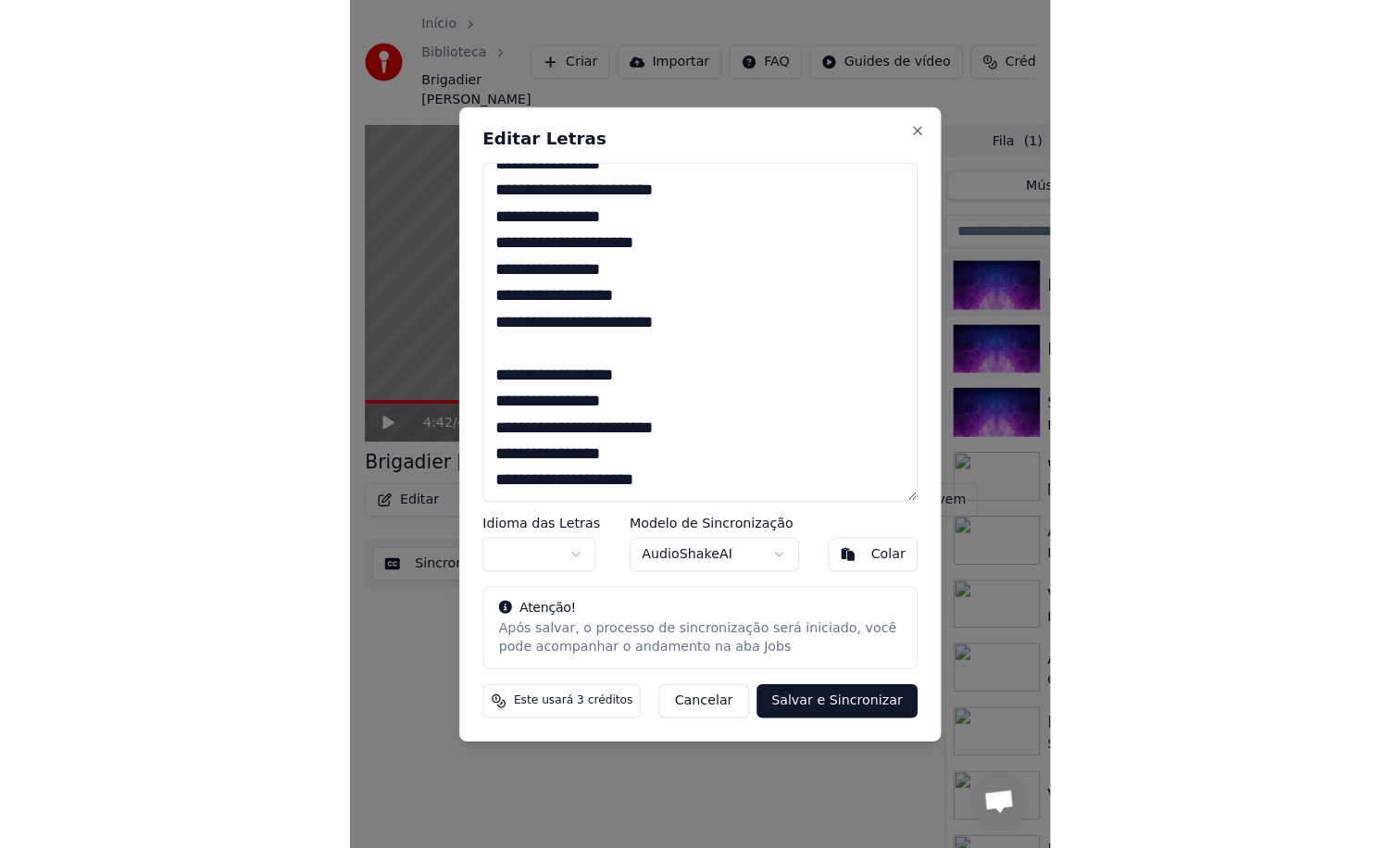
scroll to position [1341, 0]
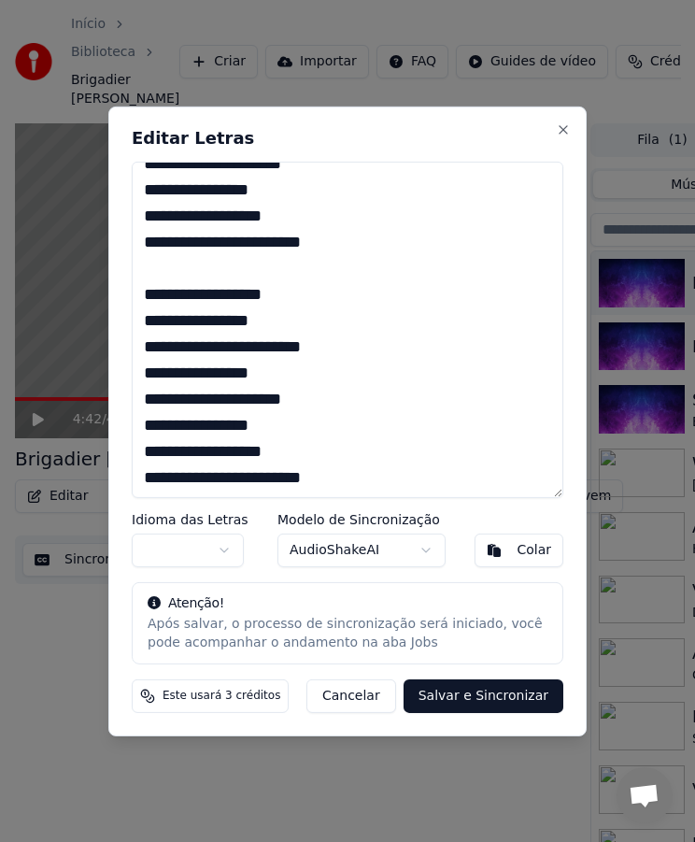
type textarea "**********"
click at [450, 695] on button "Salvar e Sincronizar" at bounding box center [484, 696] width 160 height 34
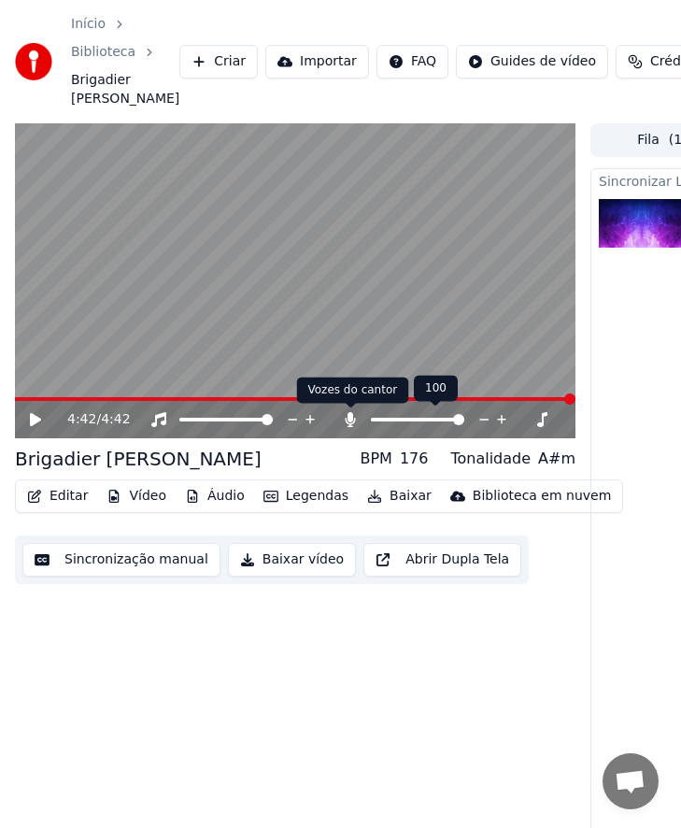
click at [351, 420] on icon at bounding box center [351, 419] width 10 height 15
click at [351, 420] on icon at bounding box center [350, 419] width 19 height 15
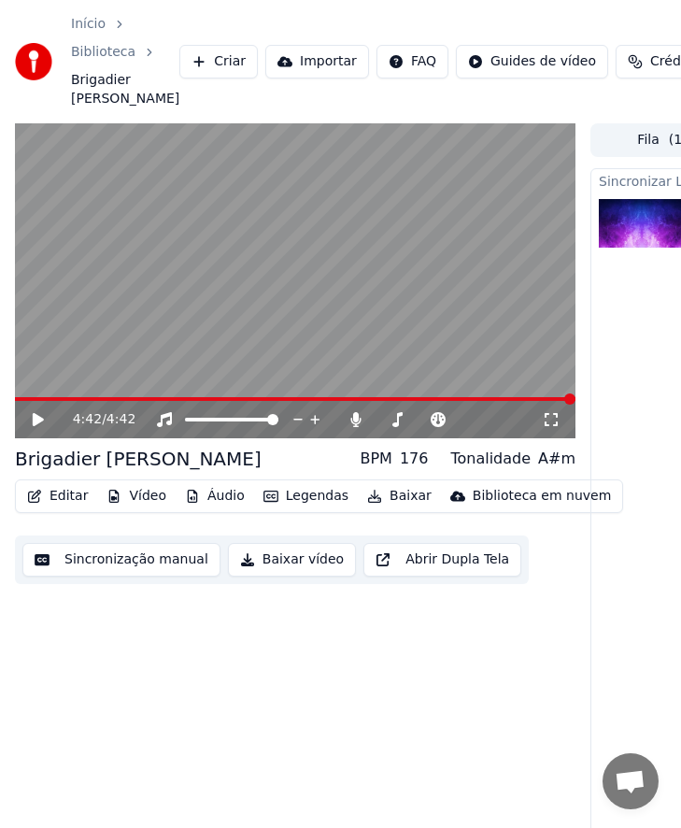
click at [49, 418] on icon at bounding box center [51, 419] width 43 height 15
click at [549, 421] on icon at bounding box center [551, 419] width 19 height 15
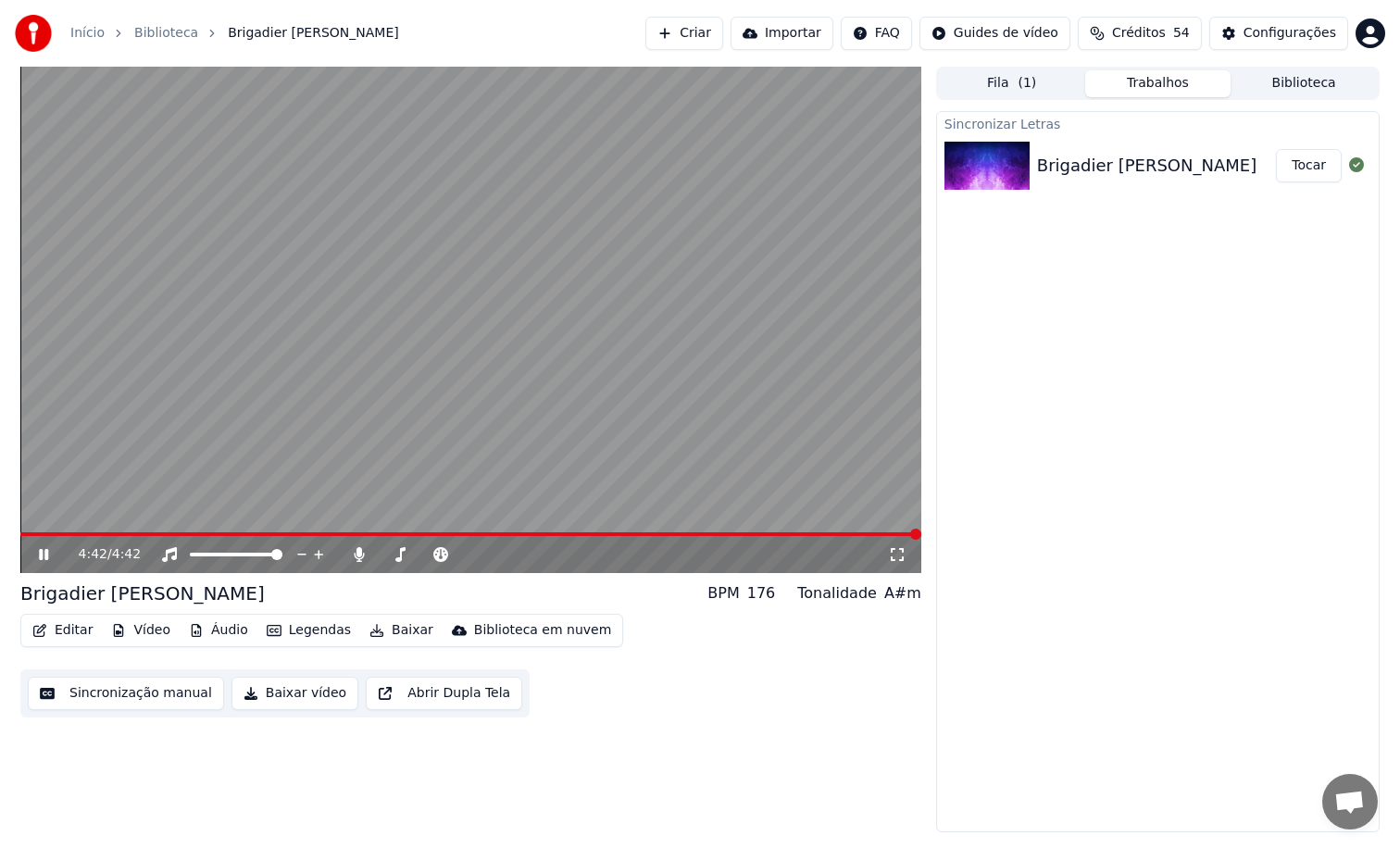
click at [1266, 89] on button "Biblioteca" at bounding box center [1304, 83] width 147 height 27
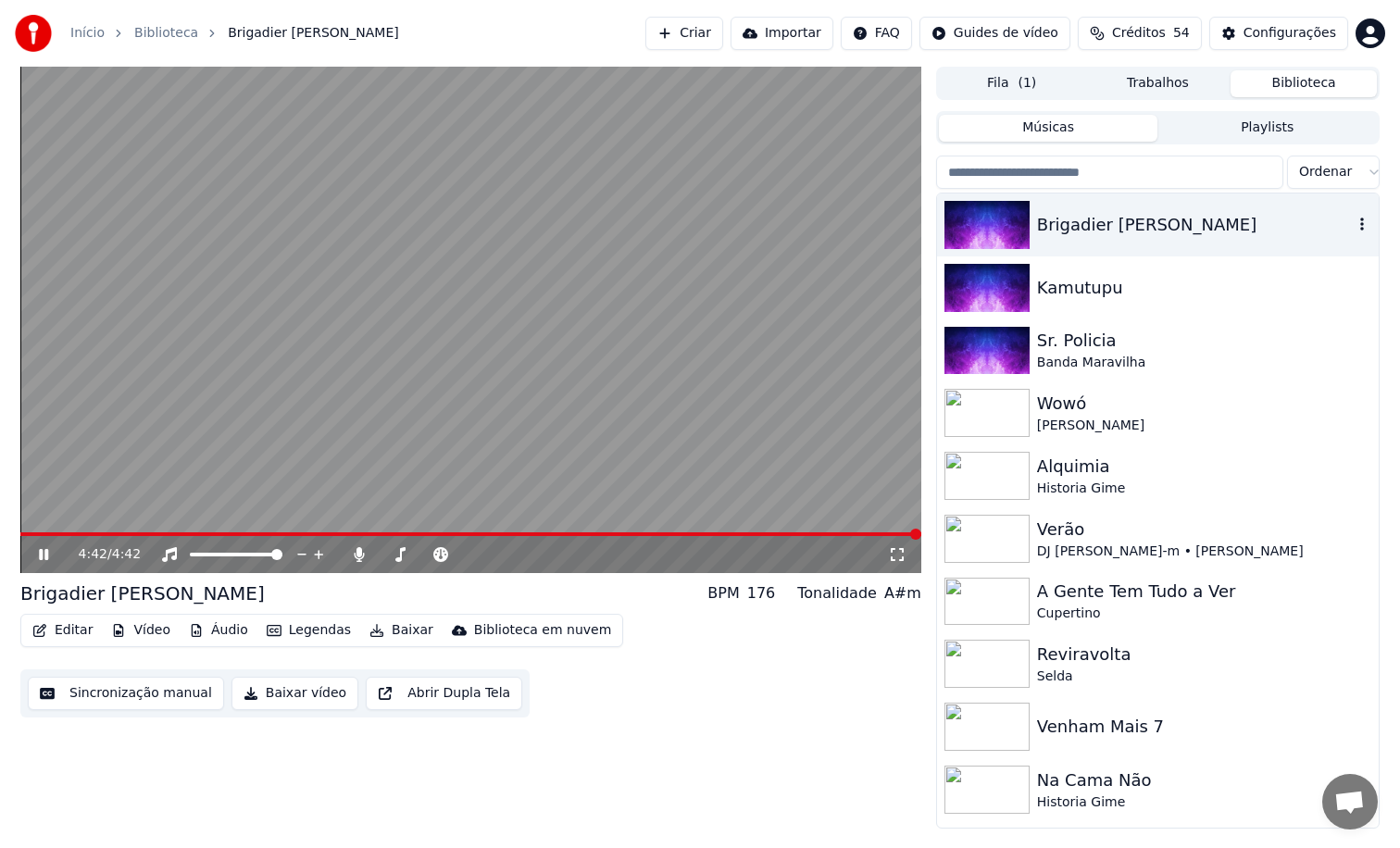
click at [1090, 227] on div "Brigadier Sabari" at bounding box center [1195, 225] width 316 height 26
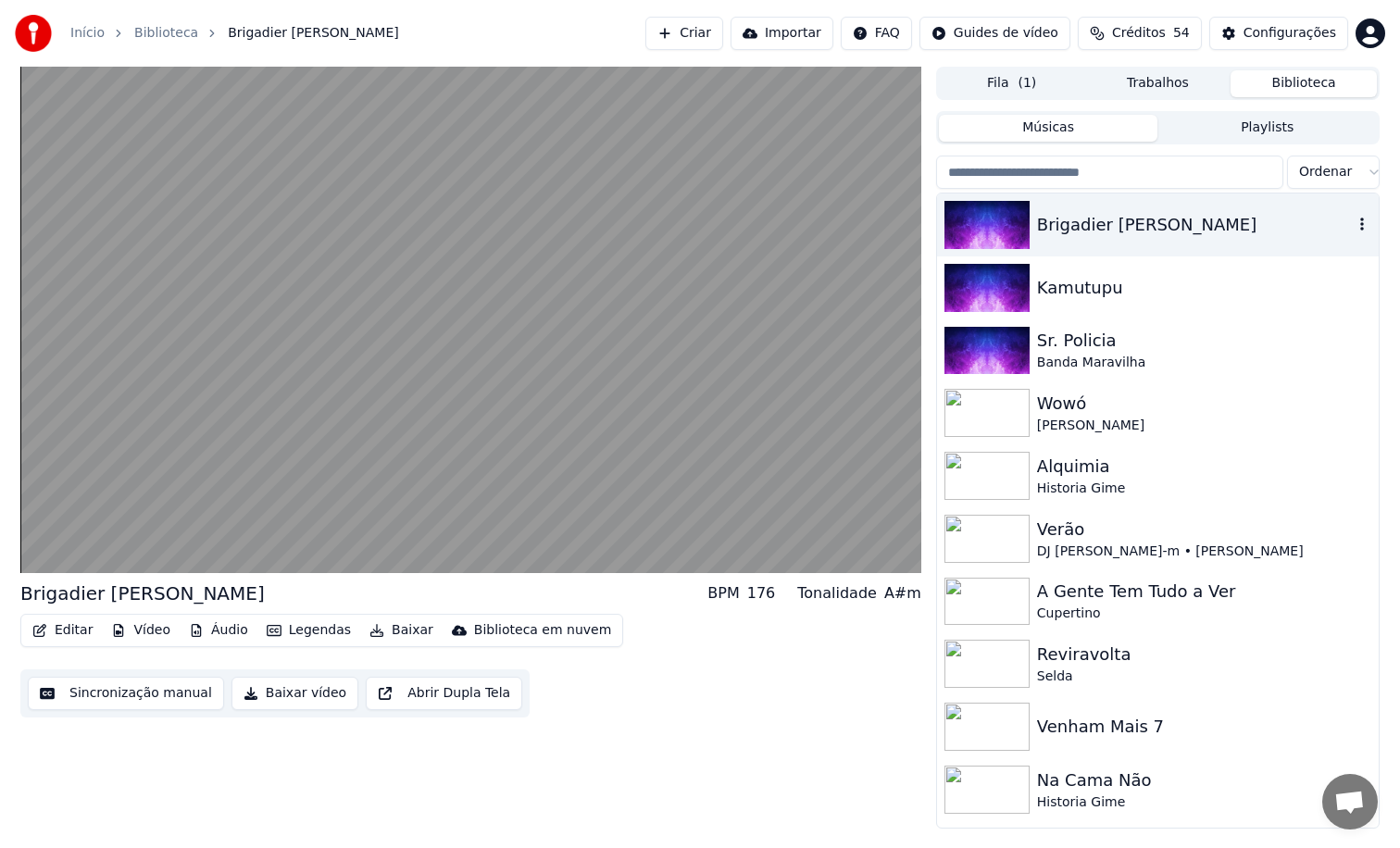
click at [984, 229] on img at bounding box center [987, 225] width 85 height 49
click at [988, 296] on img at bounding box center [987, 287] width 85 height 49
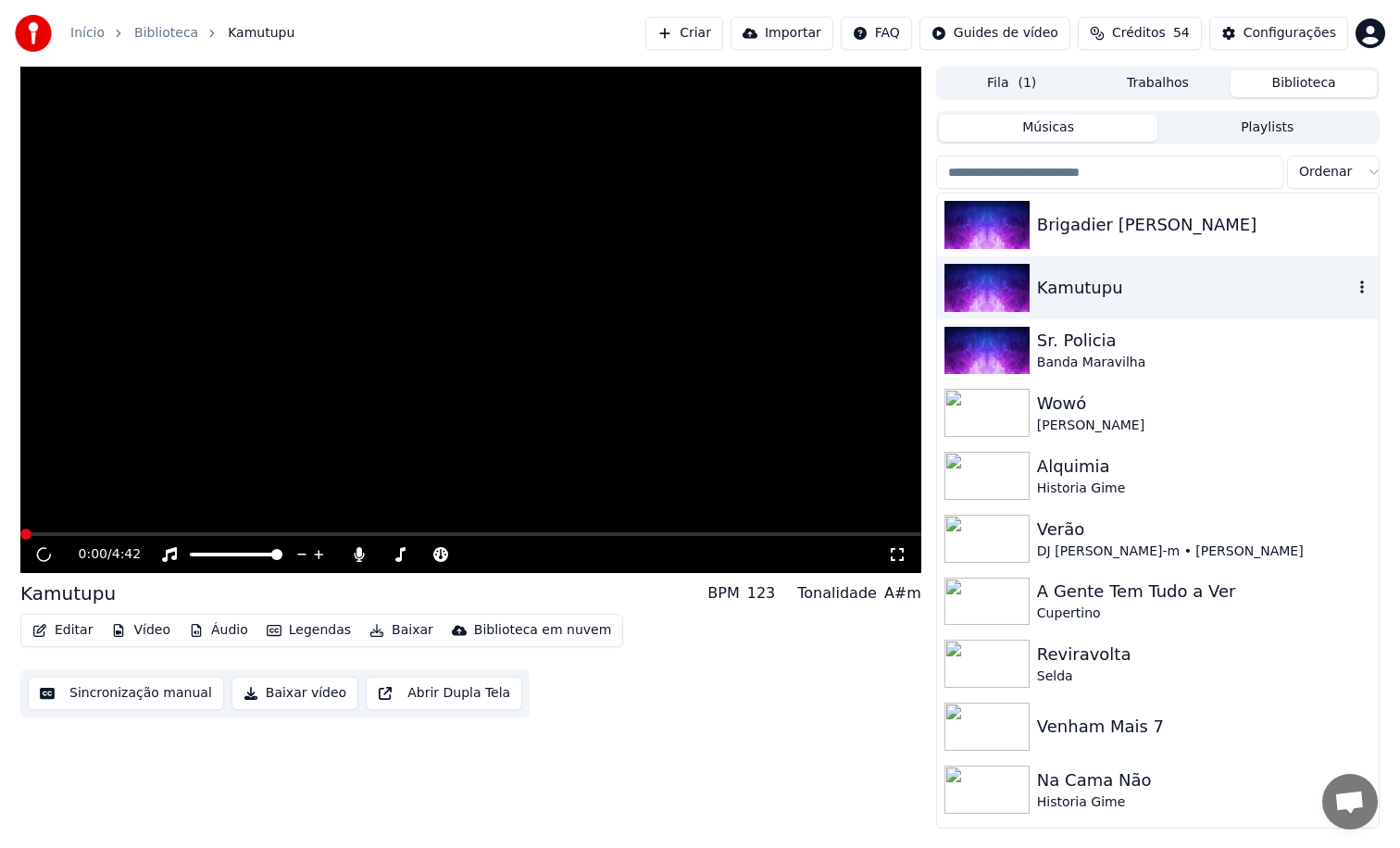
click at [988, 296] on img at bounding box center [987, 287] width 85 height 49
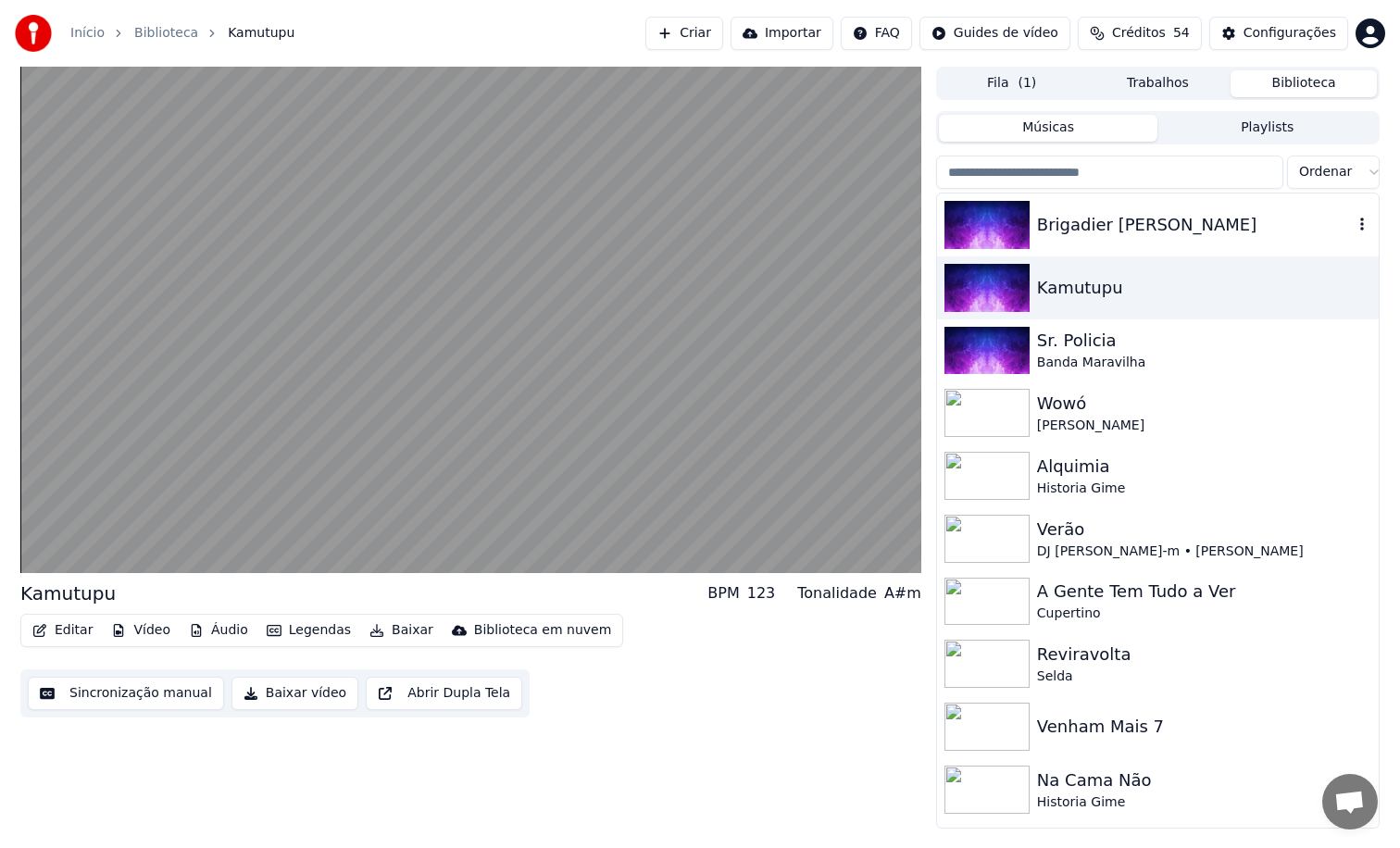
click at [975, 222] on img at bounding box center [987, 225] width 85 height 49
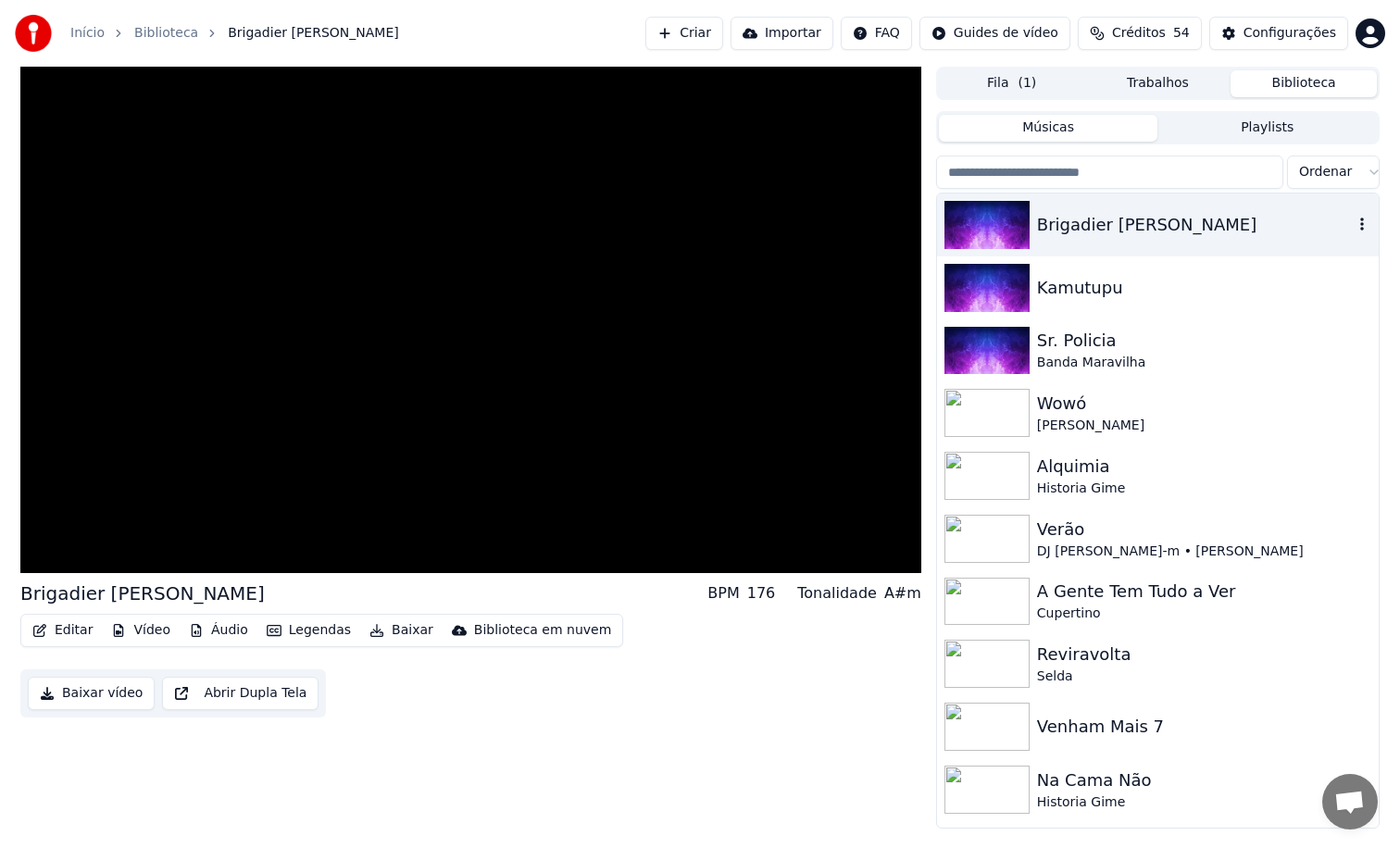
click at [975, 222] on img at bounding box center [987, 225] width 85 height 49
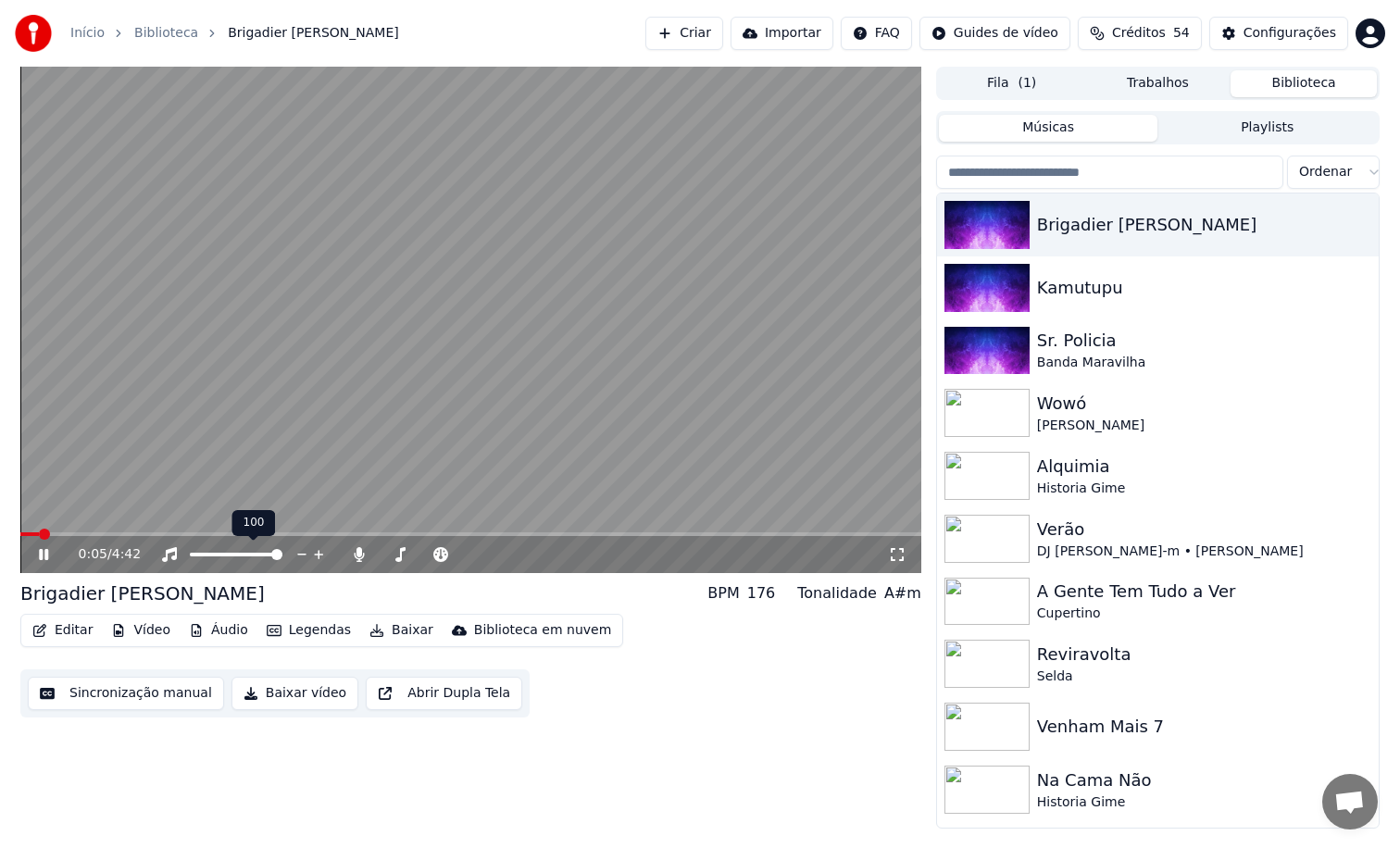
click at [282, 553] on span at bounding box center [236, 555] width 92 height 4
click at [61, 624] on button "Editar" at bounding box center [62, 630] width 75 height 26
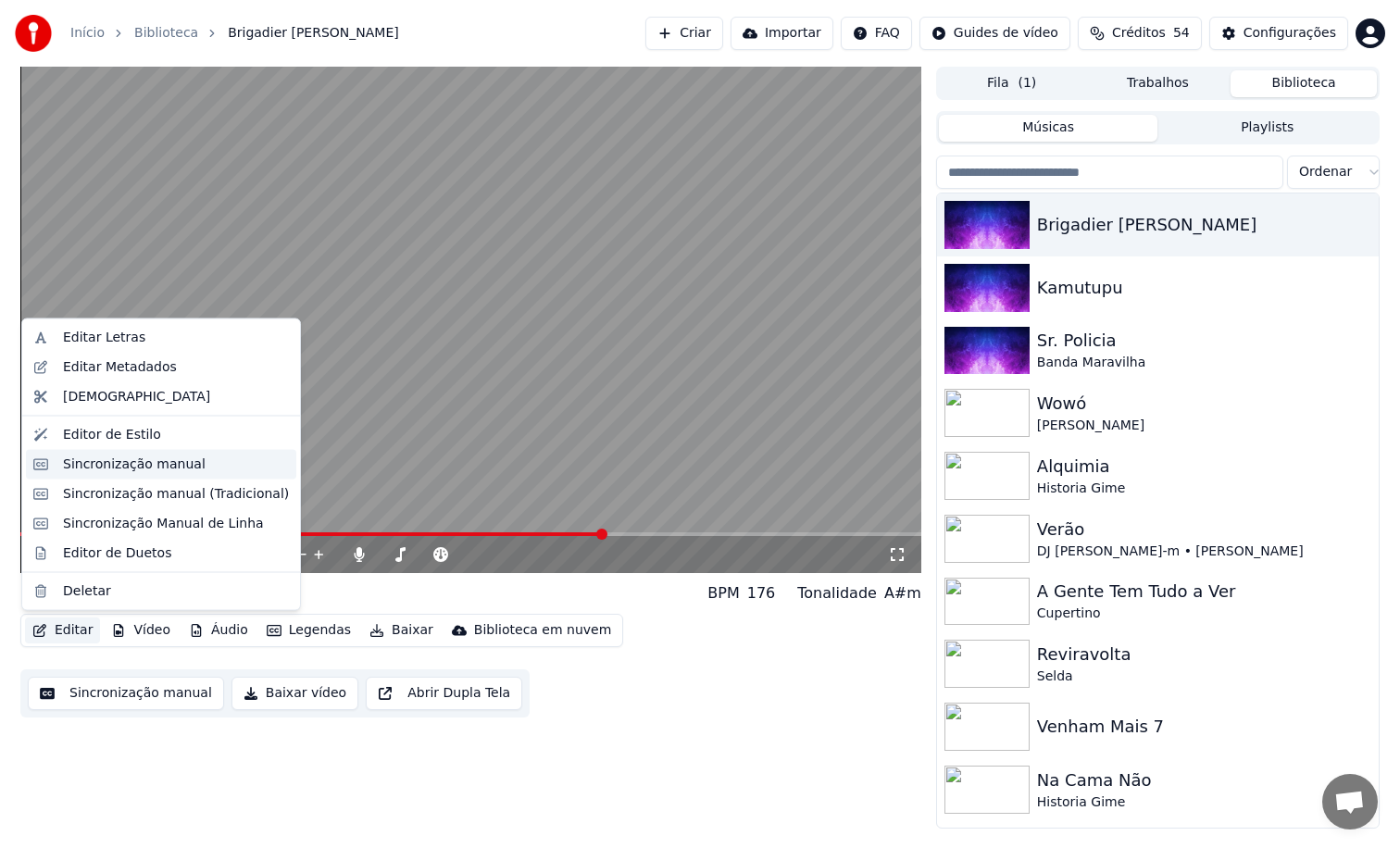
click at [165, 463] on div "Sincronização manual" at bounding box center [135, 464] width 143 height 19
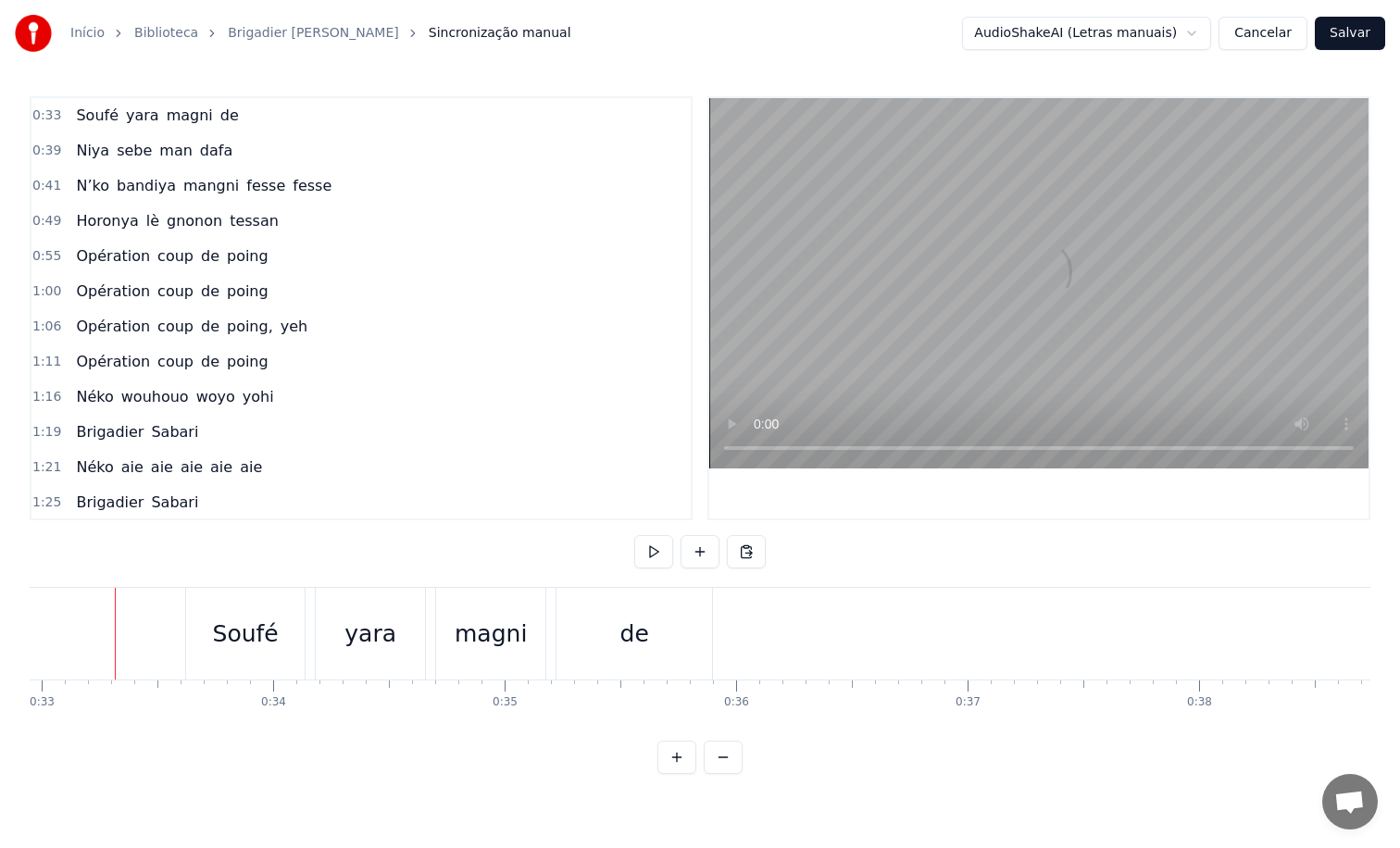
scroll to position [0, 7619]
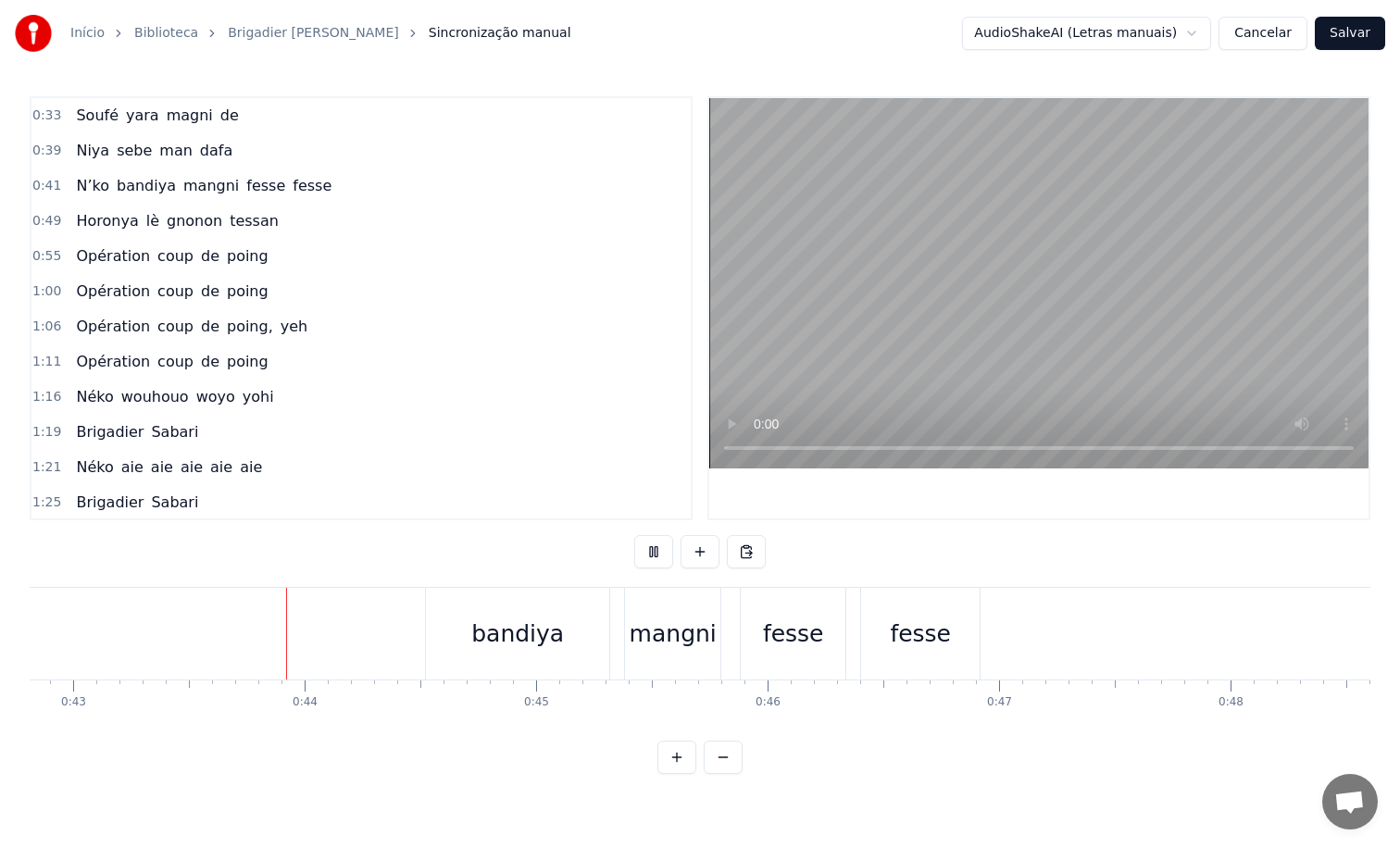
scroll to position [0, 9916]
